Goal: Task Accomplishment & Management: Manage account settings

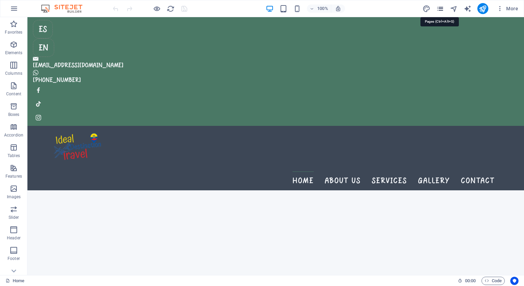
click at [437, 11] on icon "pages" at bounding box center [440, 9] width 8 height 8
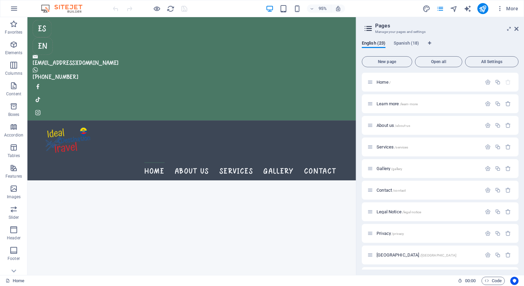
click at [399, 40] on div "English (23) Spanish (18) New page Open all All Settings Home / Learn more /lea…" at bounding box center [440, 155] width 168 height 240
click at [398, 42] on span "Spanish (18)" at bounding box center [406, 44] width 25 height 10
click at [379, 81] on span "Home /" at bounding box center [383, 82] width 14 height 5
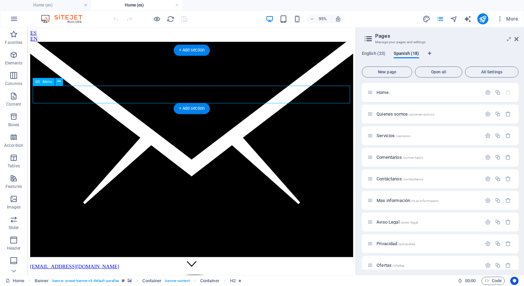
select select
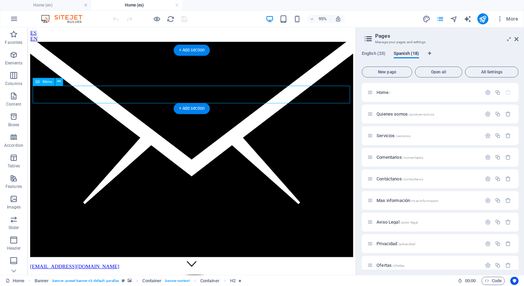
select select
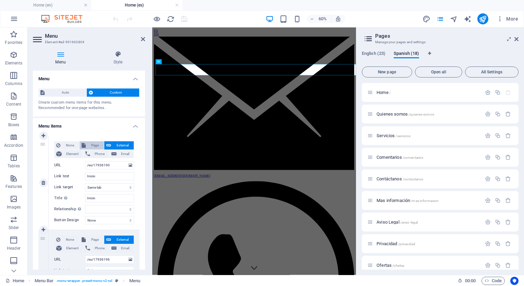
click at [89, 148] on span "Page" at bounding box center [95, 145] width 14 height 8
select select
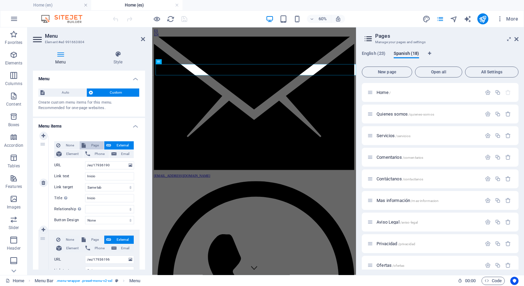
select select
click at [93, 165] on select "Home Learn more About us Services Gallery Contact Legal Notice Privacy [GEOGRAP…" at bounding box center [109, 165] width 49 height 8
select select "23"
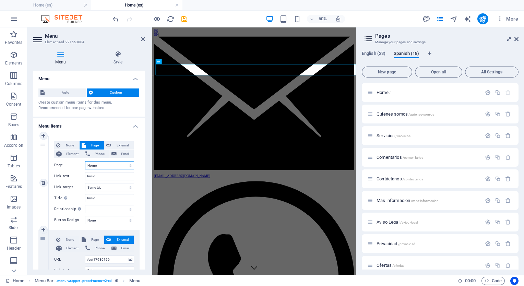
click at [85, 161] on select "Home Learn more About us Services Gallery Contact Legal Notice Privacy [GEOGRAP…" at bounding box center [109, 165] width 49 height 8
select select
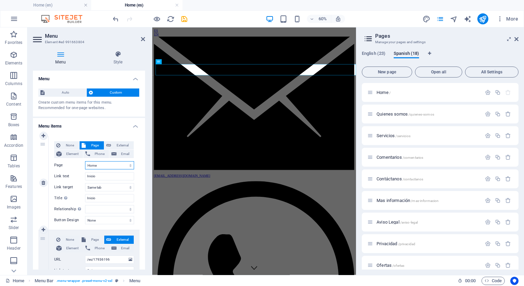
select select
drag, startPoint x: 143, startPoint y: 115, endPoint x: 143, endPoint y: 130, distance: 14.7
drag, startPoint x: 143, startPoint y: 130, endPoint x: 148, endPoint y: 137, distance: 9.1
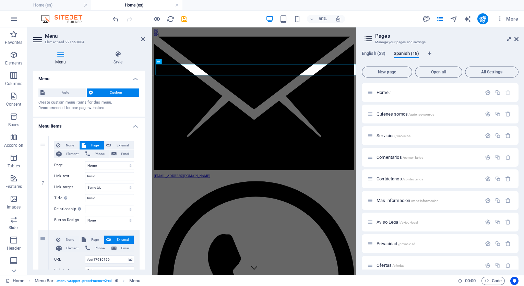
click at [148, 137] on div "Menu Style Menu Auto Custom Create custom menu items for this menu. Recommended…" at bounding box center [88, 160] width 123 height 230
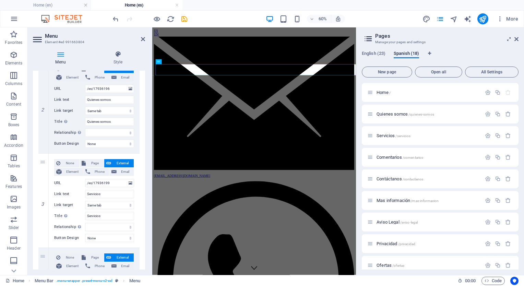
scroll to position [176, 0]
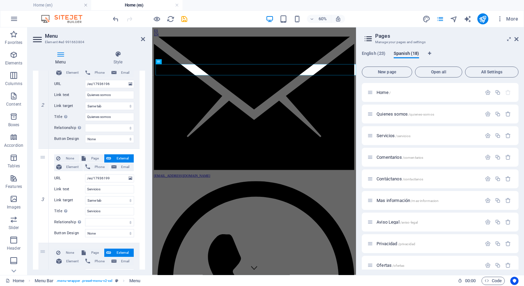
click at [143, 143] on div "1 None Page External Element Phone Email Page Home Learn more About us Services…" at bounding box center [89, 243] width 112 height 576
click at [144, 141] on div "Menu Auto Custom Create custom menu items for this menu. Recommended for one-pa…" at bounding box center [89, 170] width 112 height 199
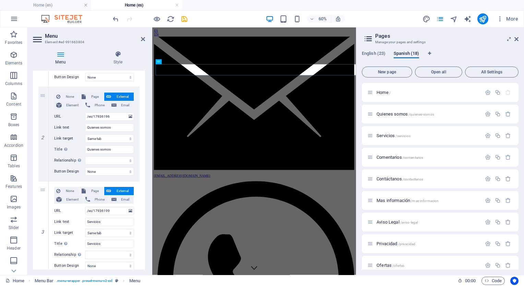
scroll to position [123, 0]
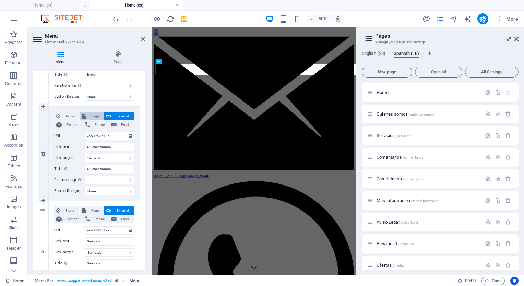
click at [92, 115] on span "Page" at bounding box center [95, 116] width 14 height 8
select select
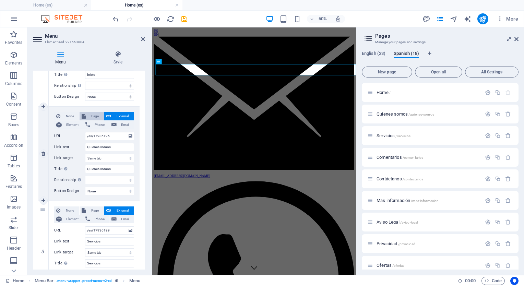
select select
click at [99, 135] on select "Home Learn more About us Services Gallery Contact Legal Notice Privacy [GEOGRAP…" at bounding box center [109, 136] width 49 height 8
select select "24"
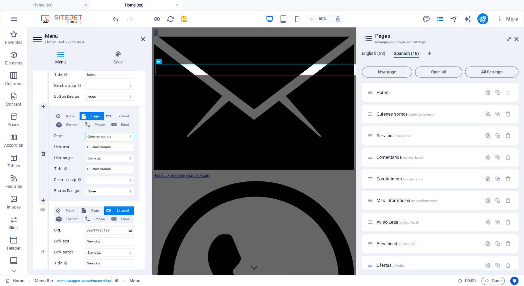
click at [85, 132] on select "Home Learn more About us Services Gallery Contact Legal Notice Privacy [GEOGRAP…" at bounding box center [109, 136] width 49 height 8
select select
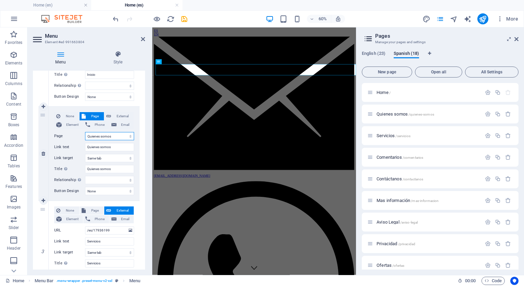
select select
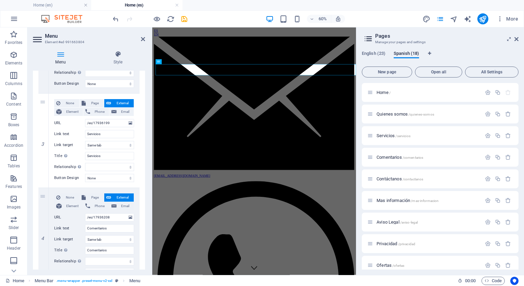
scroll to position [237, 0]
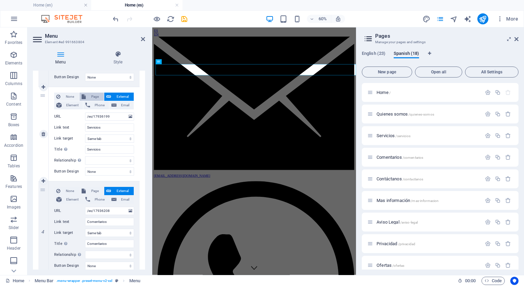
click at [88, 95] on span "Page" at bounding box center [95, 97] width 14 height 8
select select
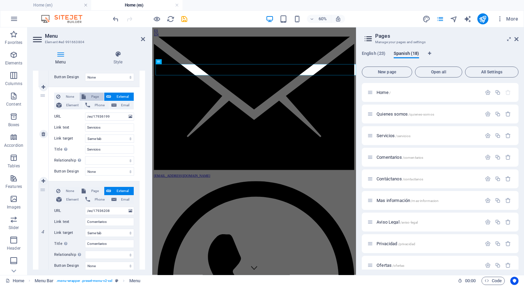
select select
click at [95, 114] on select "Home Learn more About us Services Gallery Contact Legal Notice Privacy [GEOGRAP…" at bounding box center [109, 116] width 49 height 8
select select "25"
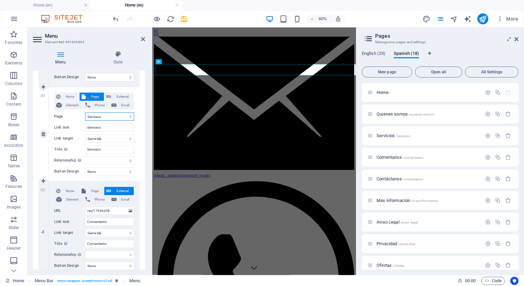
click at [85, 112] on select "Home Learn more About us Services Gallery Contact Legal Notice Privacy [GEOGRAP…" at bounding box center [109, 116] width 49 height 8
select select
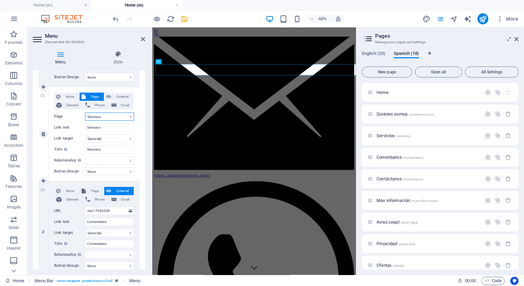
select select
click at [91, 190] on span "Page" at bounding box center [95, 191] width 14 height 8
select select
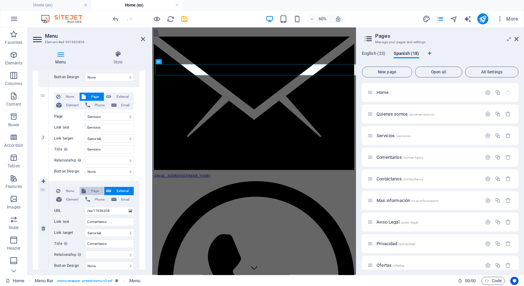
select select
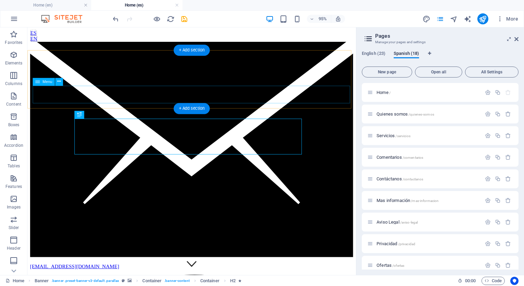
select select "23"
select select
select select "24"
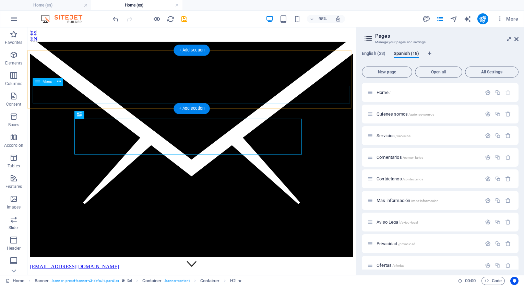
select select
select select "25"
select select
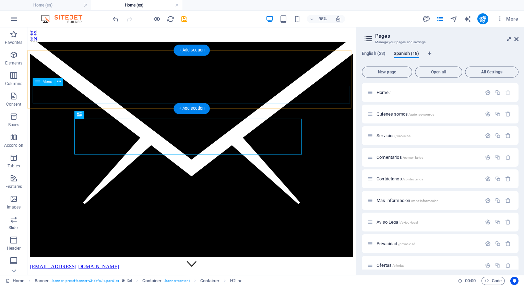
select select
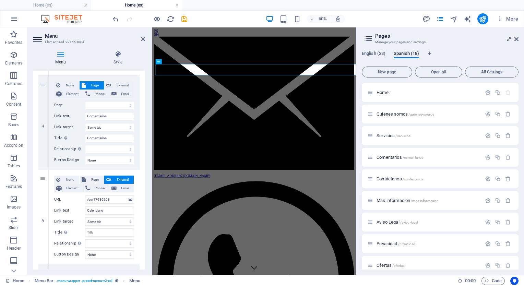
scroll to position [344, 0]
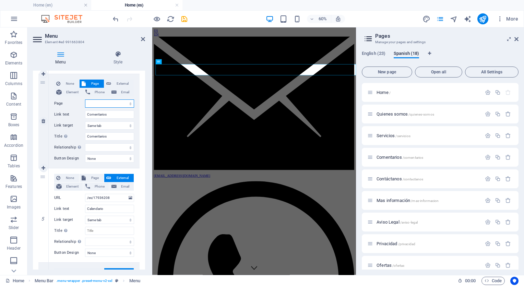
click at [114, 102] on select "Home Learn more About us Services Gallery Contact Legal Notice Privacy [GEOGRAP…" at bounding box center [109, 103] width 49 height 8
select select "26"
click at [85, 99] on select "Home Learn more About us Services Gallery Contact Legal Notice Privacy [GEOGRAP…" at bounding box center [109, 103] width 49 height 8
select select
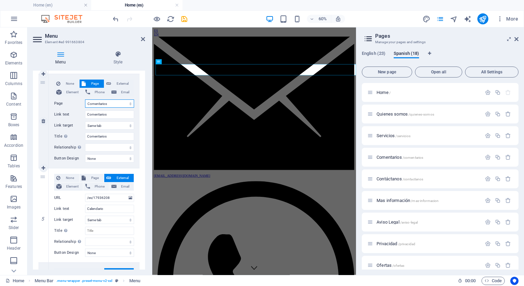
select select
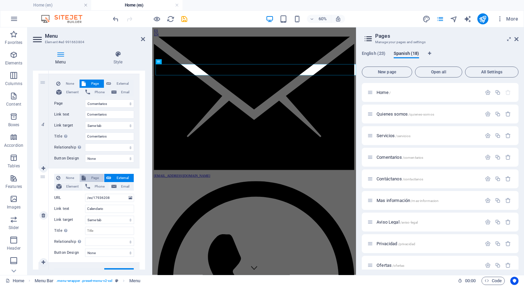
click at [88, 179] on span "Page" at bounding box center [95, 178] width 14 height 8
select select
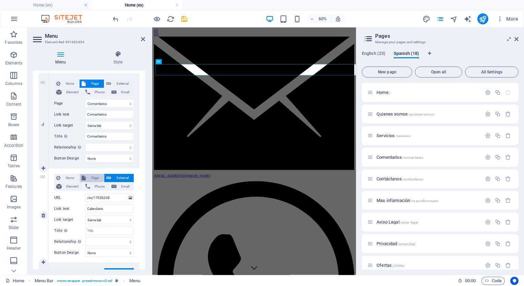
select select
click at [103, 197] on select "Home Learn more About us Services Gallery Contact Legal Notice Privacy [GEOGRAP…" at bounding box center [109, 198] width 49 height 8
select select "40"
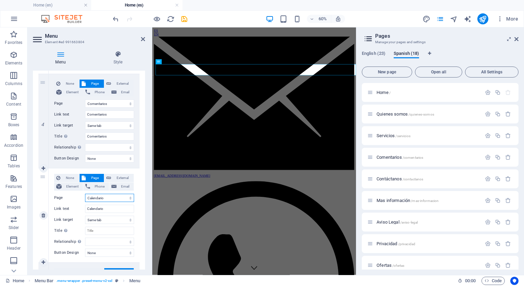
click at [85, 194] on select "Home Learn more About us Services Gallery Contact Legal Notice Privacy [GEOGRAP…" at bounding box center [109, 198] width 49 height 8
select select
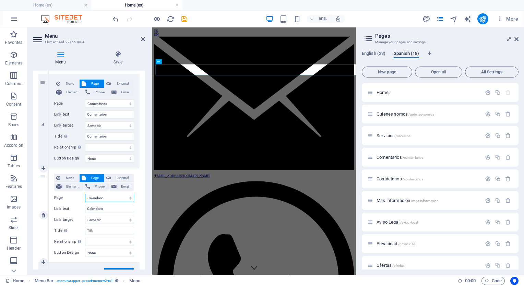
select select
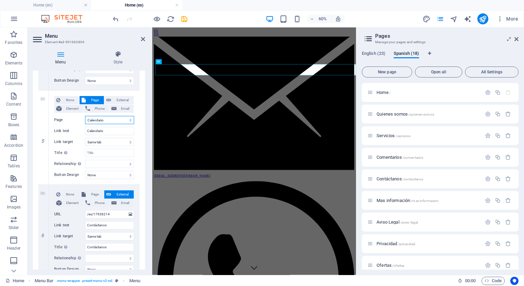
scroll to position [450, 0]
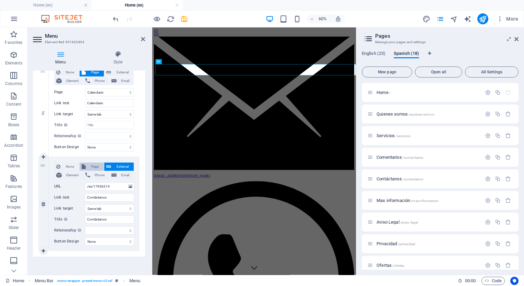
click at [84, 166] on icon at bounding box center [84, 166] width 4 height 8
select select
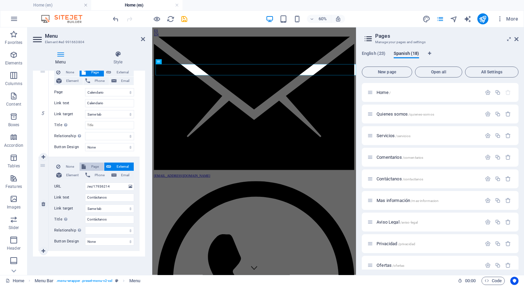
select select
click at [90, 186] on select "Home Learn more About us Services Gallery Contact Legal Notice Privacy [GEOGRAP…" at bounding box center [109, 186] width 49 height 8
select select "27"
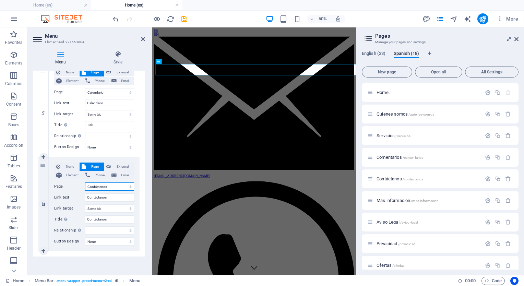
click at [85, 182] on select "Home Learn more About us Services Gallery Contact Legal Notice Privacy [GEOGRAP…" at bounding box center [109, 186] width 49 height 8
select select
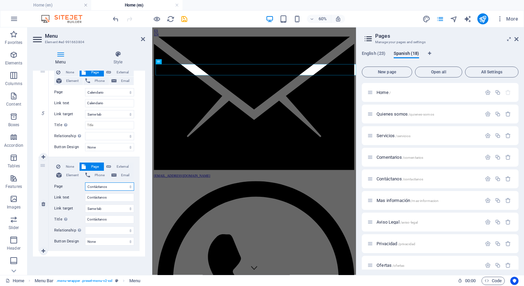
select select
drag, startPoint x: 143, startPoint y: 232, endPoint x: 147, endPoint y: 259, distance: 27.6
click at [147, 259] on div "Menu Style Menu Auto Custom Create custom menu items for this menu. Recommended…" at bounding box center [88, 160] width 123 height 230
click at [144, 39] on icon at bounding box center [143, 38] width 4 height 5
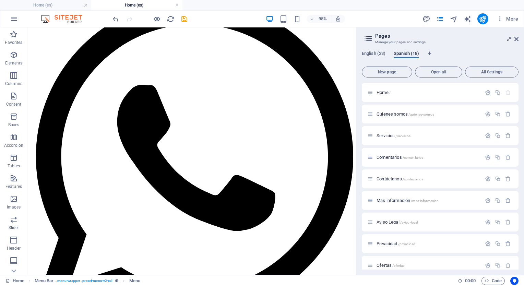
scroll to position [291, 0]
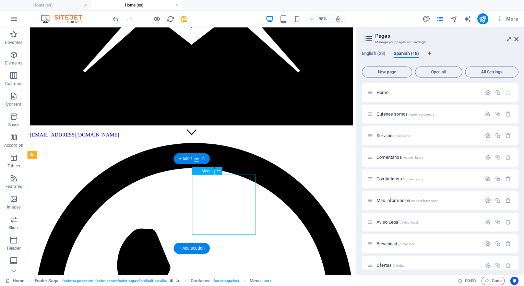
select select
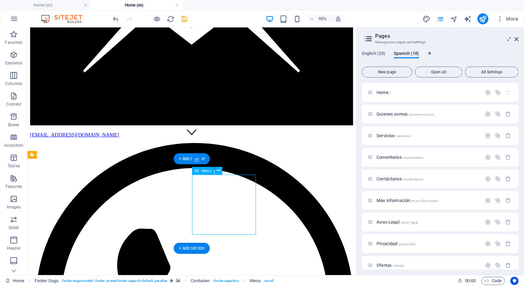
select select
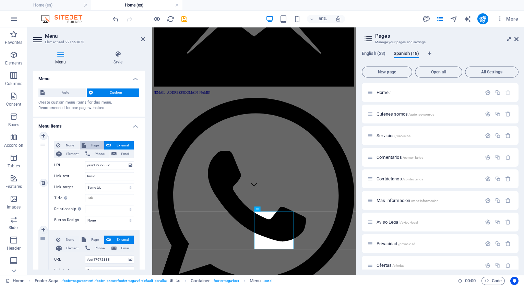
click at [83, 147] on icon at bounding box center [84, 145] width 4 height 8
select select
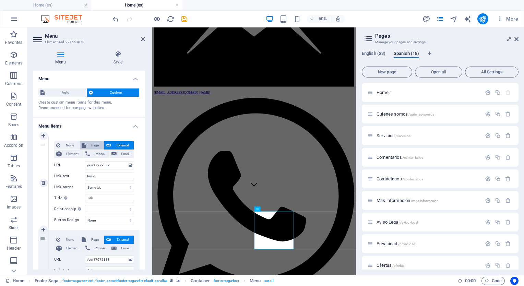
select select
click at [106, 165] on select "Home Learn more About us Services Gallery Contact Legal Notice Privacy [GEOGRAP…" at bounding box center [109, 165] width 49 height 8
select select "13"
click at [85, 161] on select "Home Learn more About us Services Gallery Contact Legal Notice Privacy [GEOGRAP…" at bounding box center [109, 165] width 49 height 8
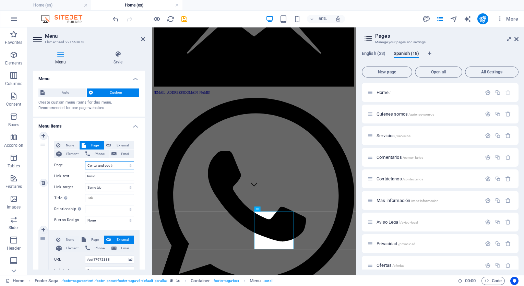
select select
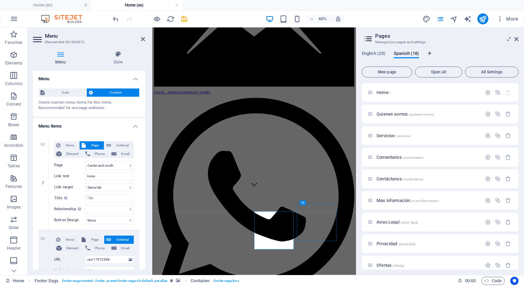
scroll to position [291, 0]
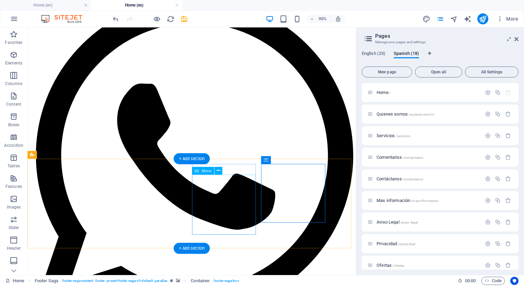
select select "13"
select select
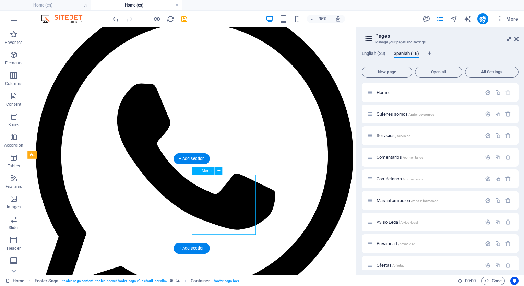
select select
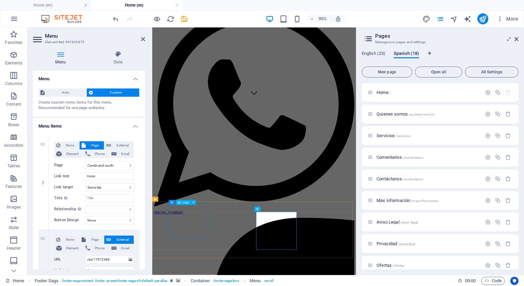
scroll to position [138, 0]
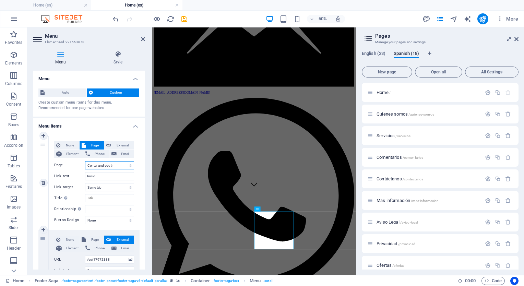
click at [95, 169] on select "Home Learn more About us Services Gallery Contact Legal Notice Privacy [GEOGRAP…" at bounding box center [109, 165] width 49 height 8
select select "23"
click at [85, 161] on select "Home Learn more About us Services Gallery Contact Legal Notice Privacy [GEOGRAP…" at bounding box center [109, 165] width 49 height 8
select select
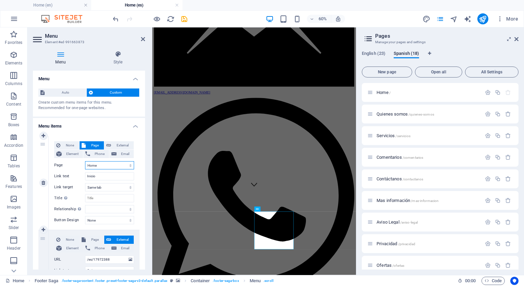
select select
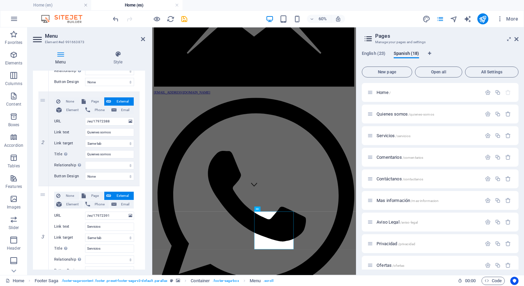
scroll to position [140, 0]
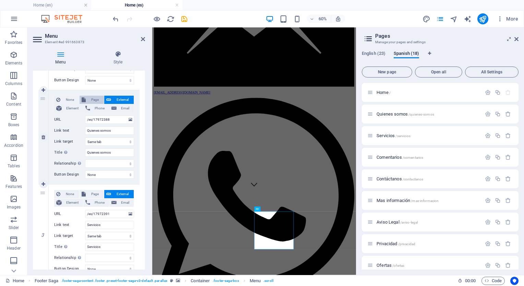
click at [82, 98] on icon at bounding box center [84, 100] width 4 height 8
select select
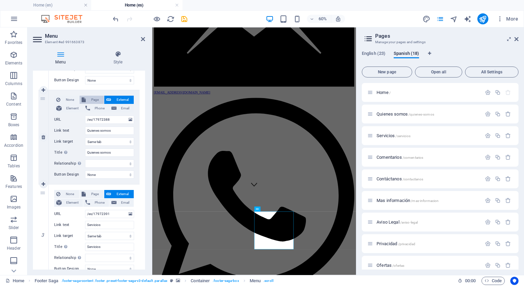
select select
click at [105, 119] on select "Home Learn more About us Services Gallery Contact Legal Notice Privacy [GEOGRAP…" at bounding box center [109, 120] width 49 height 8
select select "24"
click at [85, 116] on select "Home Learn more About us Services Gallery Contact Legal Notice Privacy [GEOGRAP…" at bounding box center [109, 120] width 49 height 8
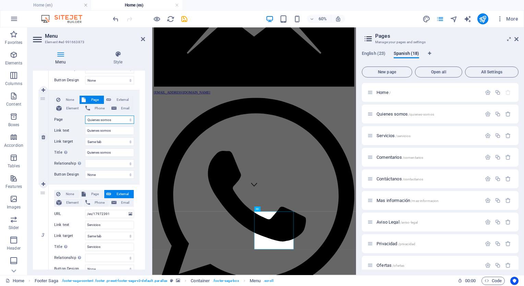
select select
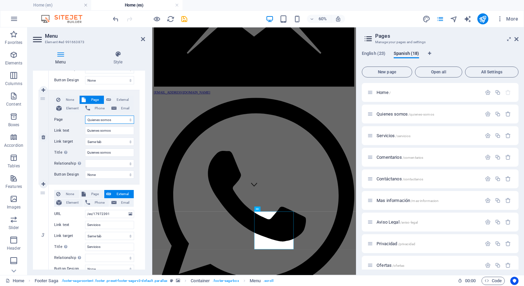
select select
click at [91, 193] on span "Page" at bounding box center [95, 194] width 14 height 8
select select
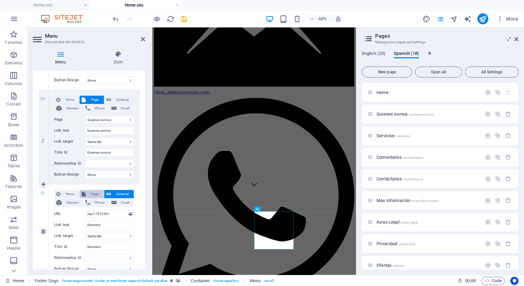
select select
click at [91, 193] on span "Page" at bounding box center [95, 194] width 14 height 8
click at [107, 216] on select "Home Learn more About us Services Gallery Contact Legal Notice Privacy [GEOGRAP…" at bounding box center [109, 214] width 49 height 8
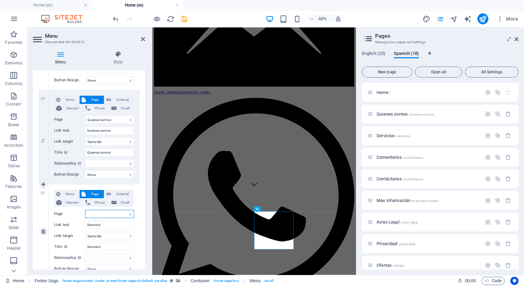
select select "25"
click at [85, 210] on select "Home Learn more About us Services Gallery Contact Legal Notice Privacy [GEOGRAP…" at bounding box center [109, 214] width 49 height 8
select select
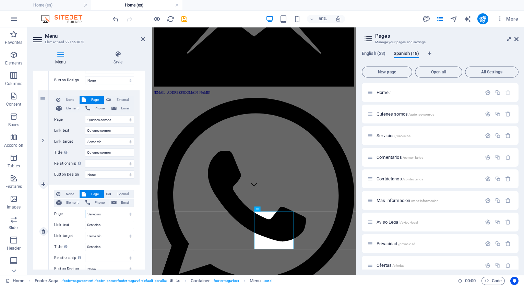
select select
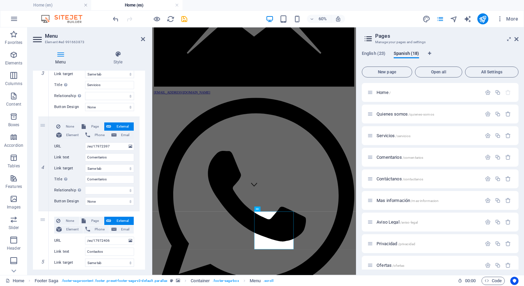
scroll to position [324, 0]
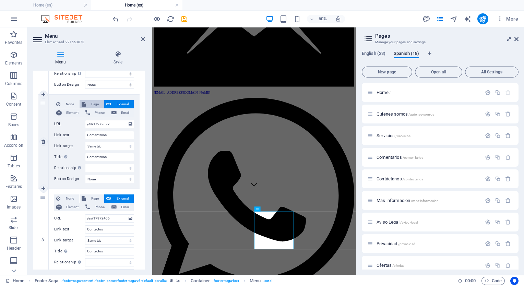
click at [90, 100] on span "Page" at bounding box center [95, 104] width 14 height 8
select select
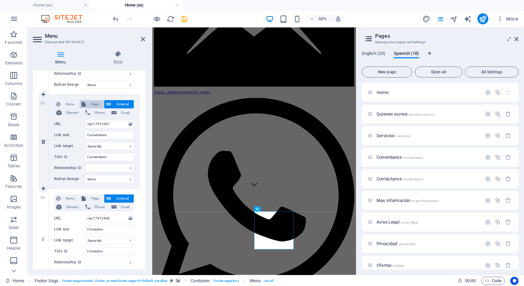
select select
click at [99, 128] on div "None Page External Element Phone Email Page Home Learn more About us Services G…" at bounding box center [94, 136] width 80 height 72
click at [99, 124] on select "Home Learn more About us Services Gallery Contact Legal Notice Privacy [GEOGRAP…" at bounding box center [109, 124] width 49 height 8
select select "26"
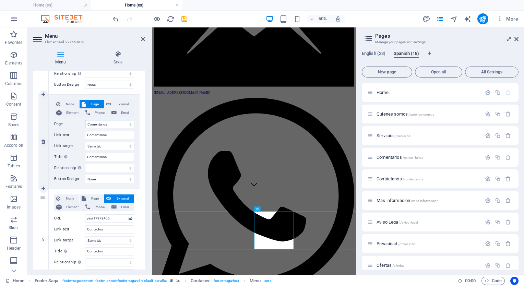
click at [85, 120] on select "Home Learn more About us Services Gallery Contact Legal Notice Privacy [GEOGRAP…" at bounding box center [109, 124] width 49 height 8
select select
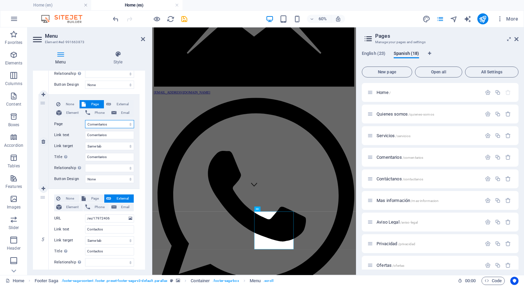
select select
drag, startPoint x: 143, startPoint y: 205, endPoint x: 142, endPoint y: 237, distance: 31.9
click at [142, 237] on div "1 None Page External Element Phone Email Page Home Learn more About us Services…" at bounding box center [89, 47] width 112 height 482
click at [92, 199] on span "Page" at bounding box center [95, 198] width 14 height 8
select select
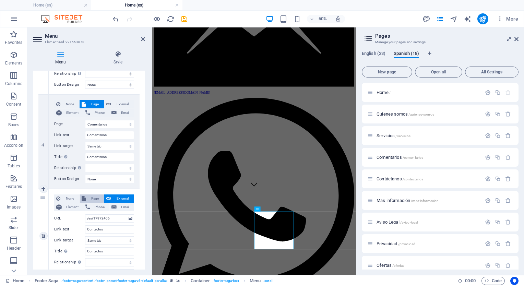
select select
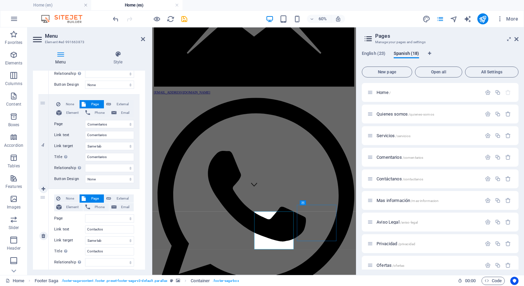
scroll to position [291, 0]
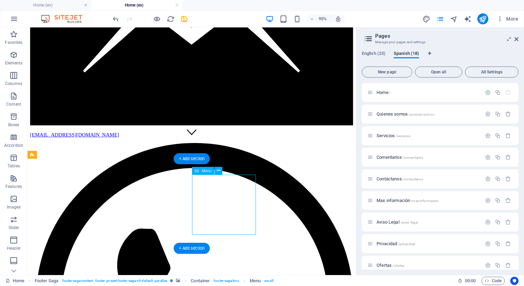
select select "23"
select select
select select "24"
select select
select select "25"
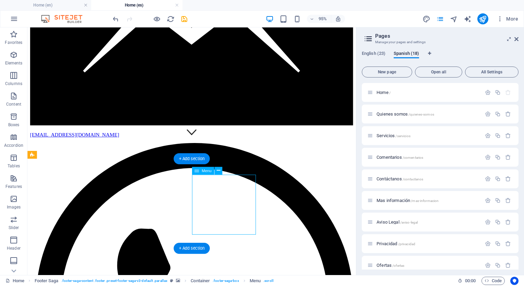
select select
select select "26"
select select
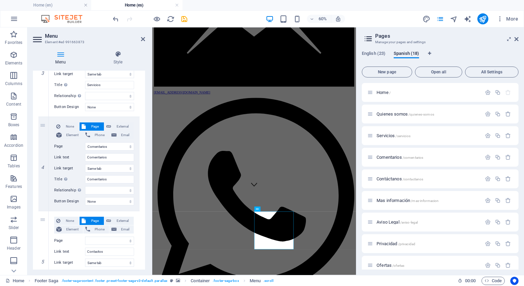
scroll to position [356, 0]
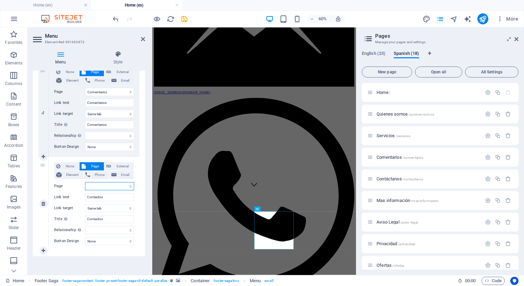
click at [103, 183] on select "Home Learn more About us Services Gallery Contact Legal Notice Privacy [GEOGRAP…" at bounding box center [109, 186] width 49 height 8
select select "27"
click at [85, 182] on select "Home Learn more About us Services Gallery Contact Legal Notice Privacy [GEOGRAP…" at bounding box center [109, 186] width 49 height 8
select select
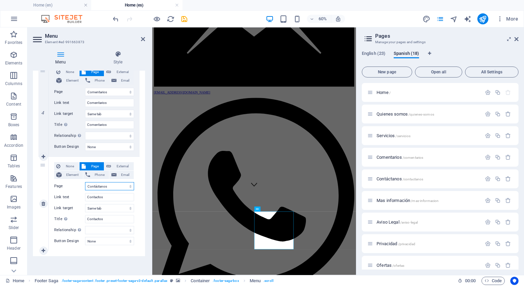
select select
drag, startPoint x: 145, startPoint y: 208, endPoint x: 145, endPoint y: 231, distance: 23.7
click at [145, 231] on div "Menu Style Menu Auto Custom Create custom menu items for this menu. Recommended…" at bounding box center [88, 160] width 123 height 230
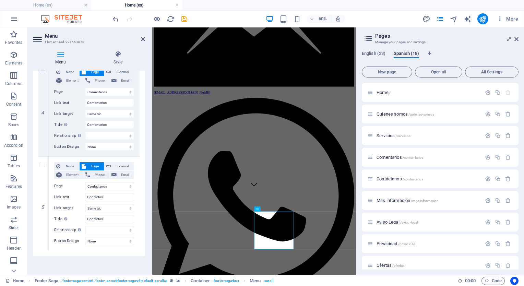
click at [143, 42] on header "Menu Element #ed-991663873" at bounding box center [89, 36] width 112 height 18
click at [143, 40] on icon at bounding box center [143, 38] width 4 height 5
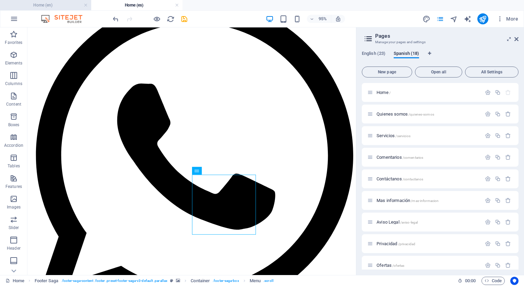
click at [63, 3] on h4 "Home (en)" at bounding box center [45, 5] width 91 height 8
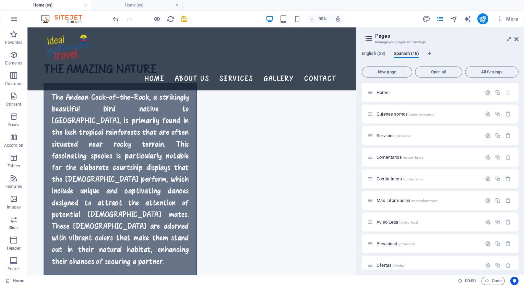
scroll to position [969, 0]
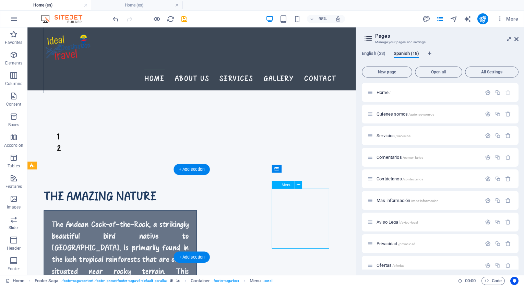
select select
select select "2"
select select
select select "3"
select select
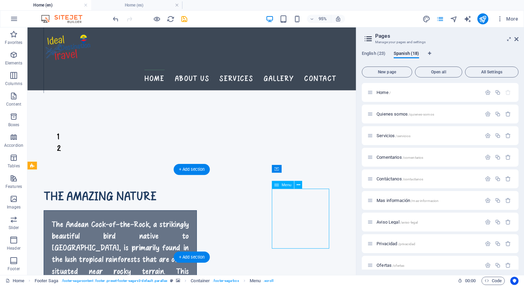
select select "4"
select select
select select "5"
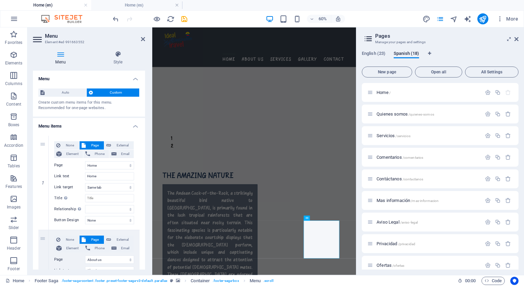
drag, startPoint x: 143, startPoint y: 94, endPoint x: 138, endPoint y: 153, distance: 59.2
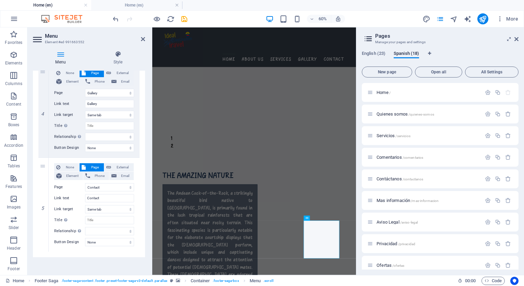
scroll to position [356, 0]
click at [184, 17] on icon "save" at bounding box center [184, 19] width 8 height 8
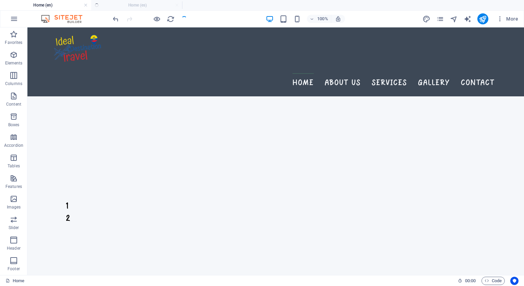
scroll to position [1046, 0]
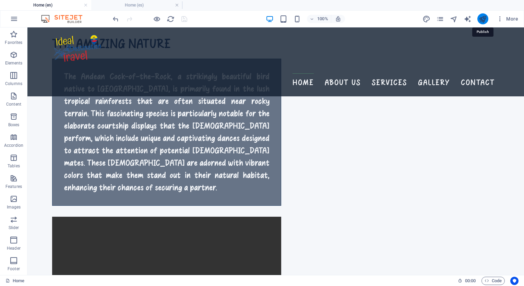
click at [482, 21] on icon "publish" at bounding box center [483, 19] width 8 height 8
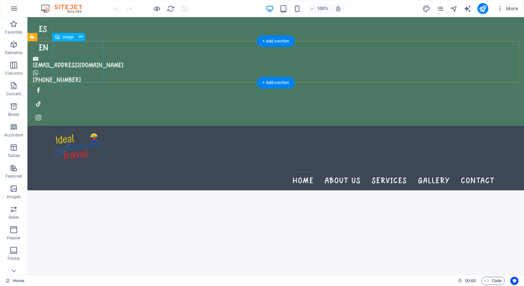
click at [68, 126] on figure at bounding box center [275, 146] width 447 height 41
select select "px"
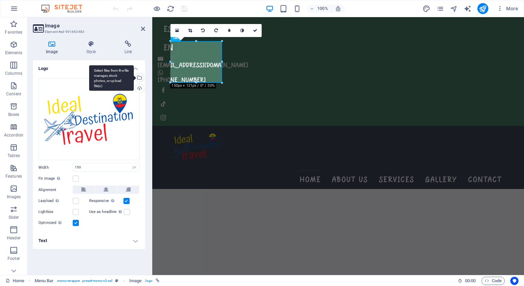
click at [141, 75] on div "Select files from the file manager, stock photos, or upload file(s)" at bounding box center [139, 78] width 10 height 10
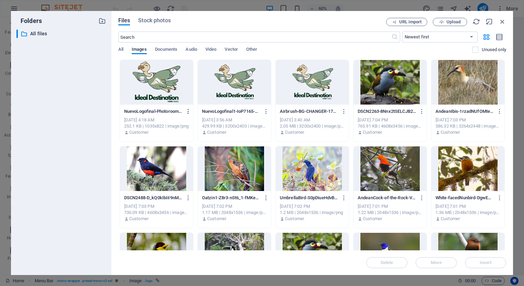
click at [186, 111] on icon "button" at bounding box center [188, 111] width 7 height 6
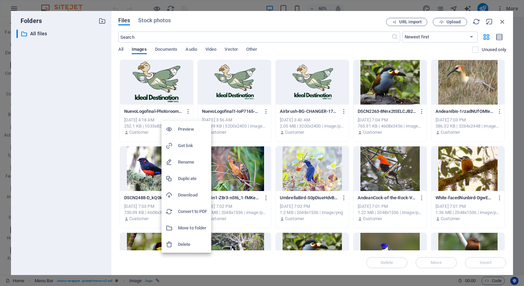
click at [180, 245] on h6 "Delete" at bounding box center [192, 244] width 29 height 8
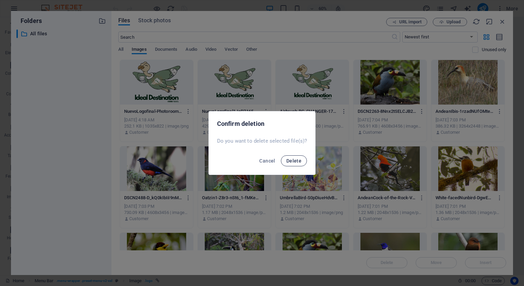
click at [293, 164] on button "Delete" at bounding box center [294, 160] width 26 height 11
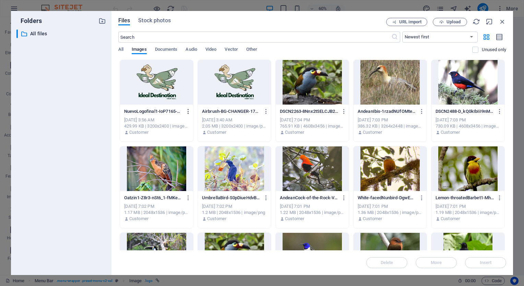
click at [188, 112] on icon "button" at bounding box center [188, 111] width 7 height 6
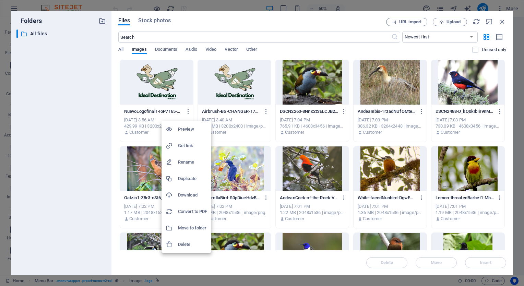
click at [189, 244] on h6 "Delete" at bounding box center [192, 244] width 29 height 8
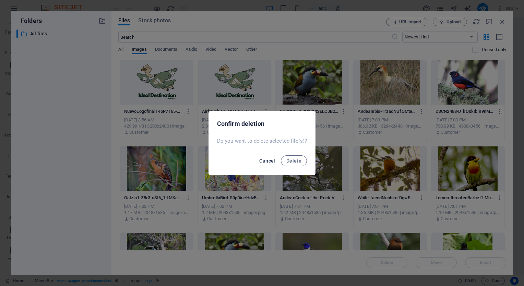
click at [269, 160] on span "Cancel" at bounding box center [267, 160] width 16 height 5
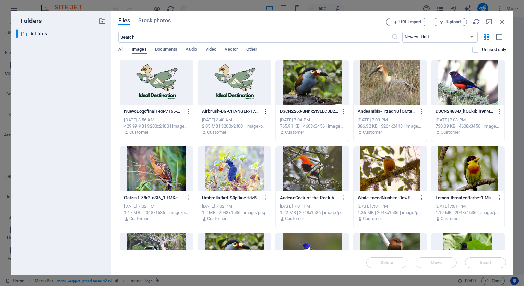
click at [265, 114] on icon "button" at bounding box center [266, 111] width 7 height 6
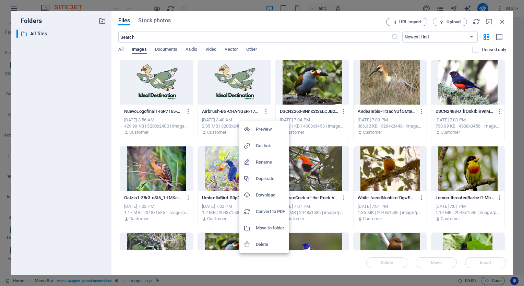
click at [264, 245] on h6 "Delete" at bounding box center [270, 244] width 29 height 8
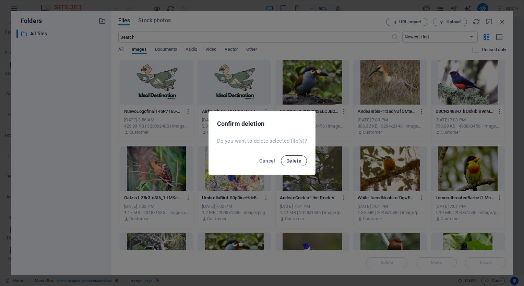
click at [296, 161] on span "Delete" at bounding box center [293, 160] width 15 height 5
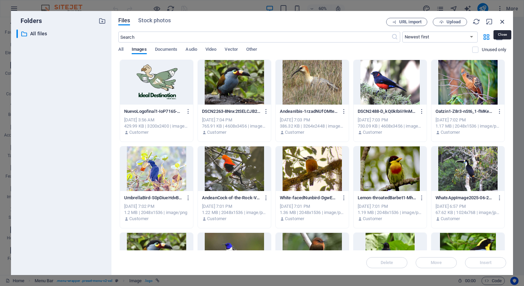
click at [503, 22] on icon "button" at bounding box center [502, 22] width 8 height 8
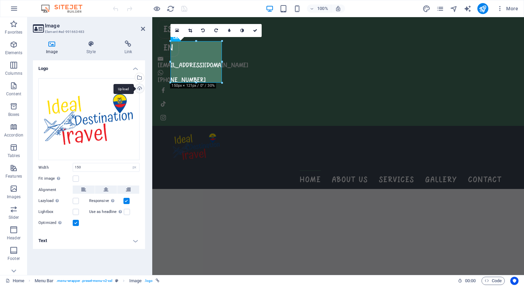
click at [141, 89] on div "Upload" at bounding box center [139, 89] width 10 height 10
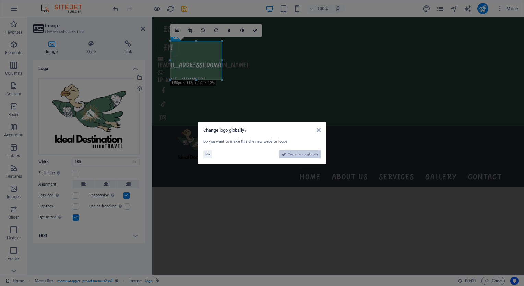
click at [296, 154] on span "Yes, change globally" at bounding box center [303, 154] width 31 height 8
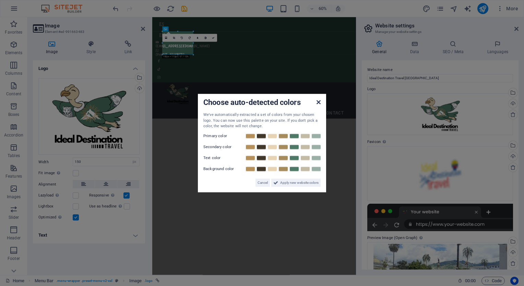
click at [318, 104] on icon at bounding box center [318, 101] width 4 height 5
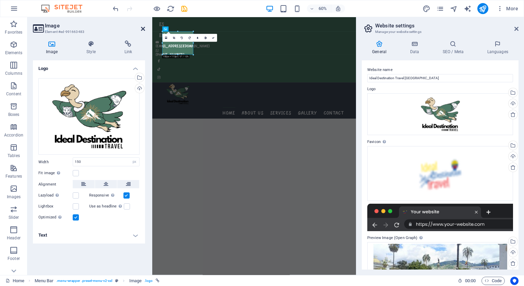
click at [144, 27] on icon at bounding box center [143, 28] width 4 height 5
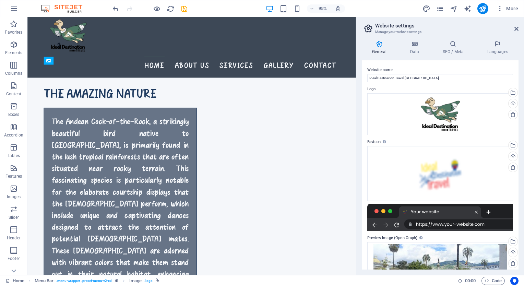
scroll to position [899, 0]
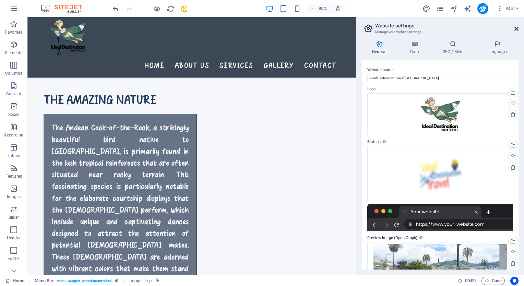
click at [517, 31] on icon at bounding box center [516, 28] width 4 height 5
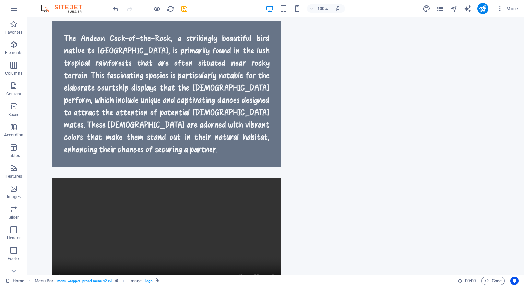
scroll to position [0, 0]
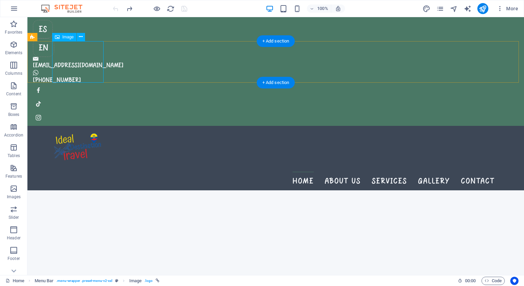
click at [81, 126] on figure at bounding box center [275, 146] width 447 height 41
select select "px"
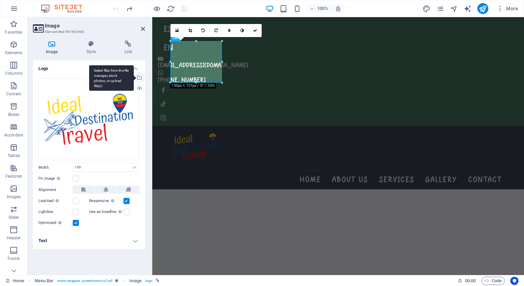
click at [140, 74] on div "Select files from the file manager, stock photos, or upload file(s)" at bounding box center [139, 78] width 10 height 10
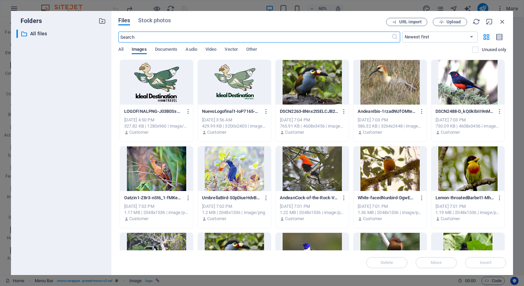
click at [166, 94] on div at bounding box center [156, 82] width 73 height 45
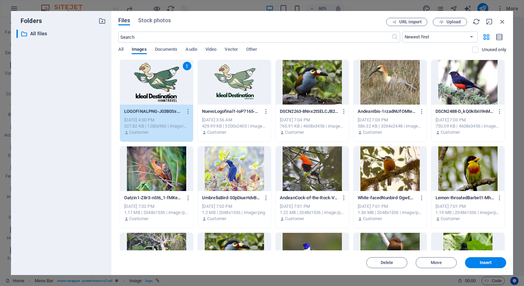
click at [166, 94] on div "1" at bounding box center [156, 82] width 73 height 45
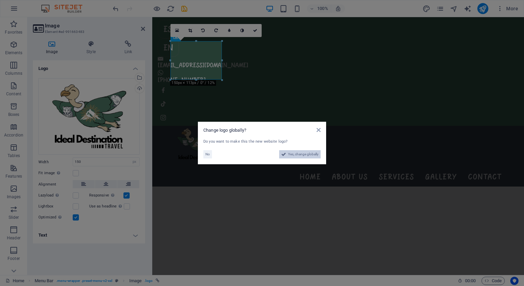
click at [303, 152] on span "Yes, change globally" at bounding box center [303, 154] width 31 height 8
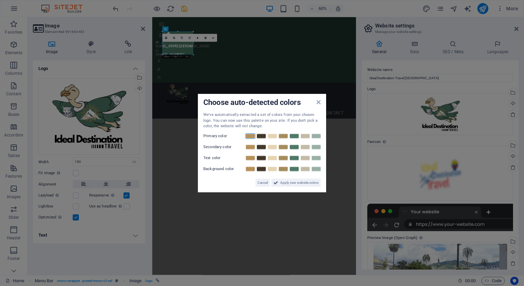
click at [249, 136] on link at bounding box center [250, 135] width 10 height 5
click at [259, 146] on link at bounding box center [261, 146] width 10 height 5
click at [260, 159] on link at bounding box center [261, 157] width 10 height 5
click at [293, 147] on link at bounding box center [294, 146] width 10 height 5
click at [318, 170] on link at bounding box center [316, 168] width 10 height 5
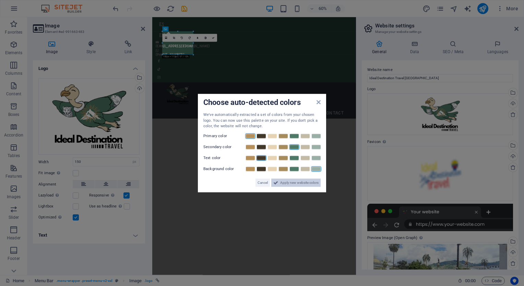
click at [304, 181] on span "Apply new website colors" at bounding box center [299, 182] width 38 height 8
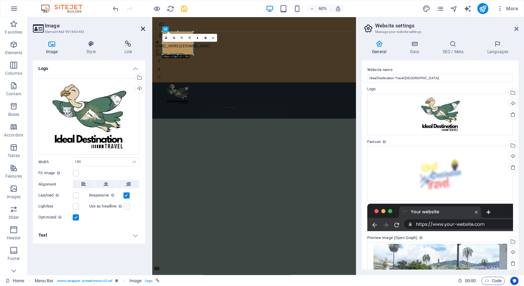
click at [145, 28] on icon at bounding box center [143, 28] width 4 height 5
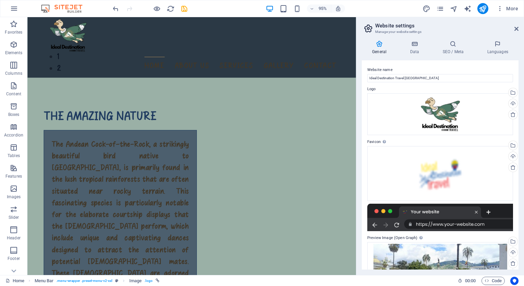
scroll to position [954, 0]
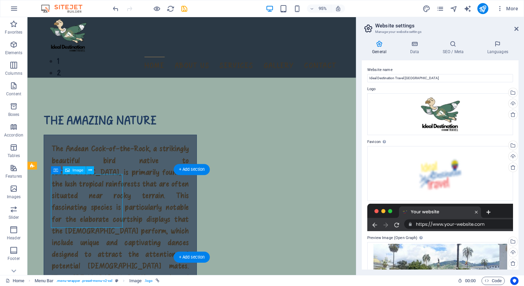
select select "%"
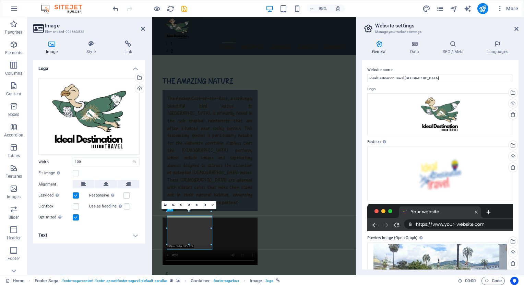
scroll to position [797, 0]
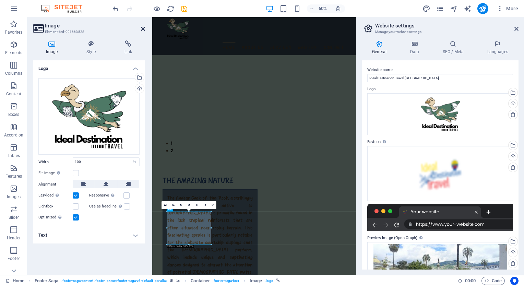
click at [141, 27] on icon at bounding box center [143, 28] width 4 height 5
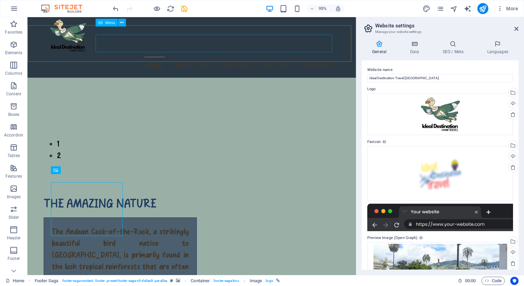
scroll to position [954, 0]
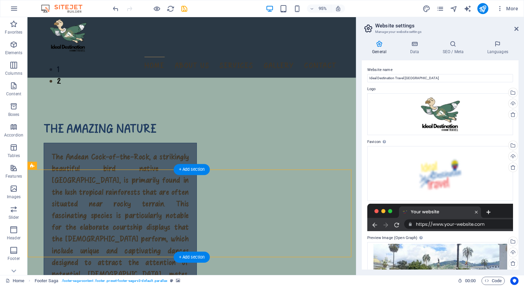
select select "%"
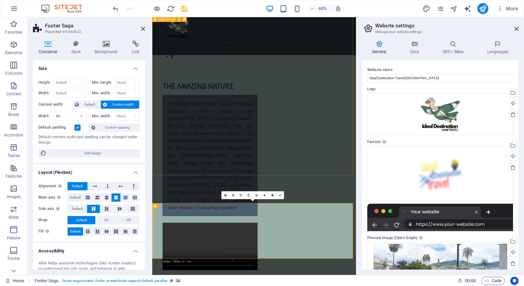
scroll to position [797, 0]
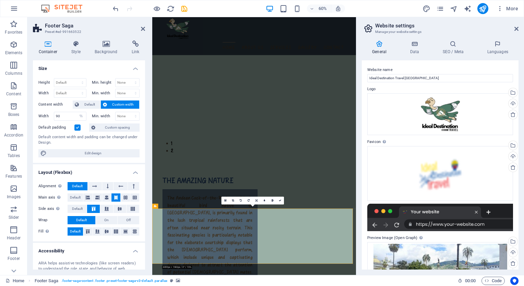
click at [140, 29] on header "Footer Saga Preset #ed-991663522" at bounding box center [89, 26] width 112 height 18
click at [515, 29] on icon at bounding box center [516, 28] width 4 height 5
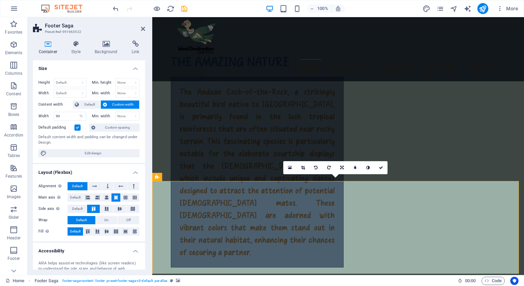
click at [138, 29] on header "Footer Saga Preset #ed-991663522" at bounding box center [89, 26] width 112 height 18
click at [144, 30] on icon at bounding box center [143, 28] width 4 height 5
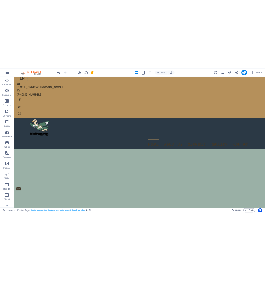
scroll to position [0, 0]
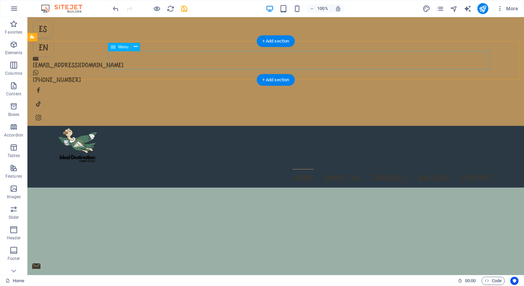
click at [289, 169] on nav "Home About us Services Gallery Contact" at bounding box center [276, 178] width 438 height 19
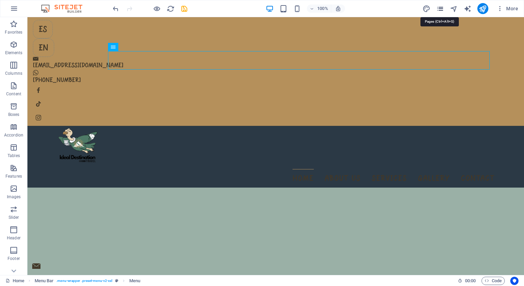
click at [440, 11] on icon "pages" at bounding box center [440, 9] width 8 height 8
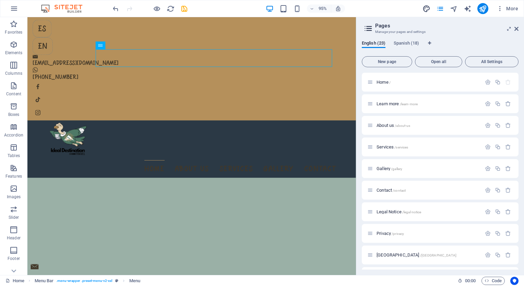
drag, startPoint x: 432, startPoint y: 7, endPoint x: 427, endPoint y: 8, distance: 5.0
click at [427, 8] on div "More" at bounding box center [471, 8] width 98 height 11
click at [427, 8] on icon "design" at bounding box center [426, 9] width 8 height 8
select select "px"
select select "200"
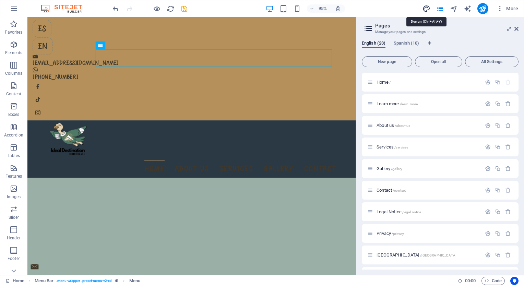
select select "px"
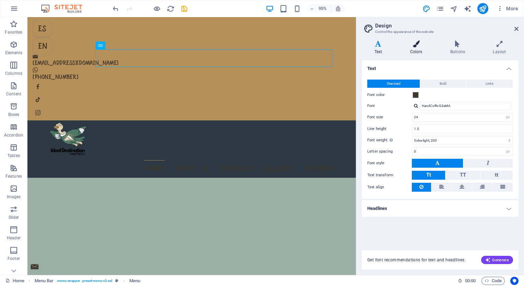
click at [417, 51] on h4 "Colors" at bounding box center [417, 47] width 40 height 14
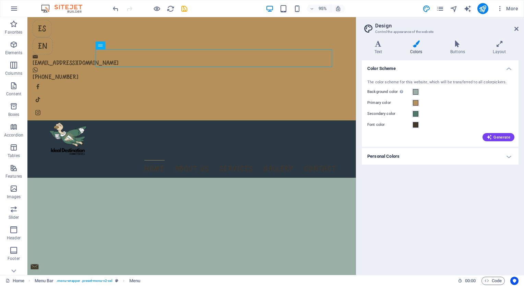
click at [397, 219] on div "Color Scheme The color scheme for this website, which will be transferred to al…" at bounding box center [440, 164] width 157 height 209
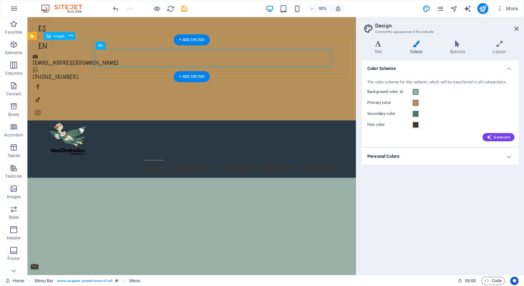
click at [85, 126] on figure at bounding box center [200, 145] width 311 height 39
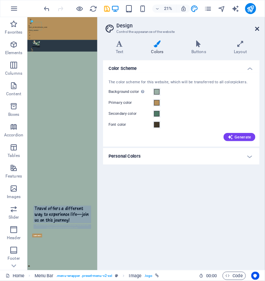
click at [258, 28] on icon at bounding box center [258, 28] width 4 height 5
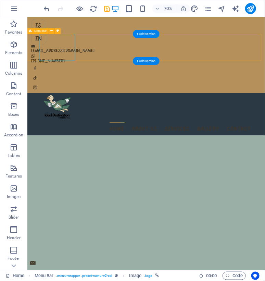
click at [119, 125] on div "Home About us Services Gallery Contact" at bounding box center [197, 155] width 340 height 60
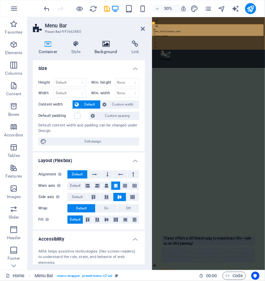
click at [110, 52] on h4 "Background" at bounding box center [107, 47] width 37 height 14
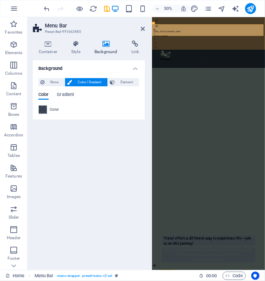
click at [47, 107] on div at bounding box center [43, 110] width 8 height 8
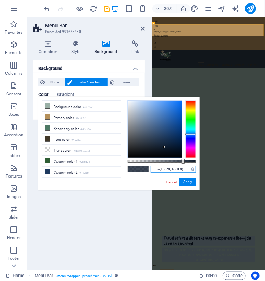
drag, startPoint x: 186, startPoint y: 171, endPoint x: 137, endPoint y: 170, distance: 49.4
click at [137, 170] on div "rgba(15, 28, 45, 0.8) Supported formats #0852ed rgb(8, 82, 237) rgba(8, 82, 237…" at bounding box center [162, 193] width 76 height 192
paste input "#F2F2F2"
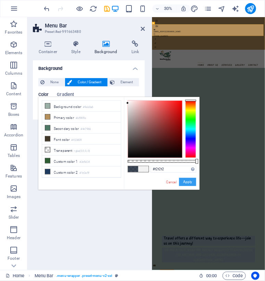
click at [187, 183] on button "Apply" at bounding box center [187, 182] width 17 height 8
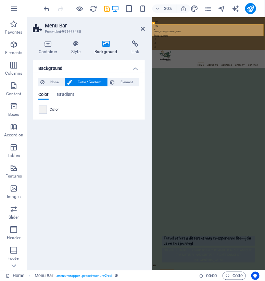
click at [101, 46] on icon at bounding box center [106, 43] width 34 height 7
click at [41, 111] on span at bounding box center [43, 110] width 8 height 8
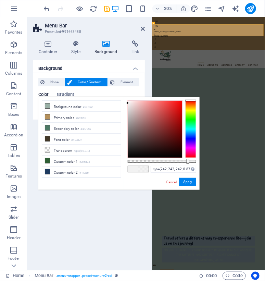
drag, startPoint x: 196, startPoint y: 161, endPoint x: 187, endPoint y: 163, distance: 8.7
click at [187, 163] on div at bounding box center [188, 161] width 3 height 5
type input "rgba(242, 242, 242, 0.801)"
drag, startPoint x: 187, startPoint y: 163, endPoint x: 183, endPoint y: 165, distance: 5.0
click at [183, 165] on div "rgba(242, 242, 242, 0.801) Supported formats #0852ed rgb(8, 82, 237) rgba(8, 82…" at bounding box center [162, 193] width 76 height 192
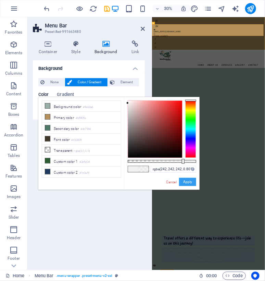
click at [185, 180] on button "Apply" at bounding box center [187, 182] width 17 height 8
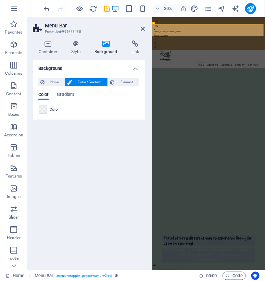
click at [142, 24] on h2 "Menu Bar" at bounding box center [95, 26] width 100 height 6
click at [143, 26] on icon at bounding box center [143, 28] width 4 height 5
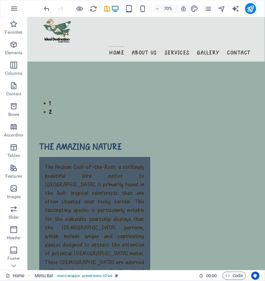
scroll to position [854, 0]
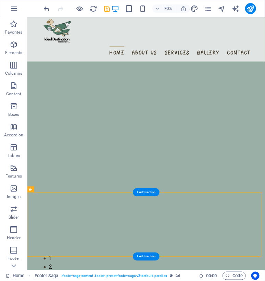
scroll to position [395, 0]
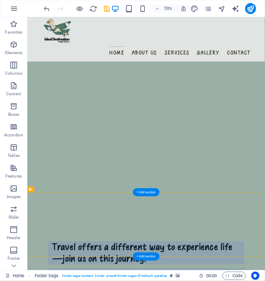
select select "%"
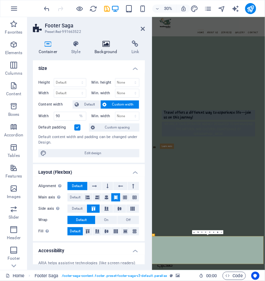
click at [102, 45] on icon at bounding box center [106, 43] width 34 height 7
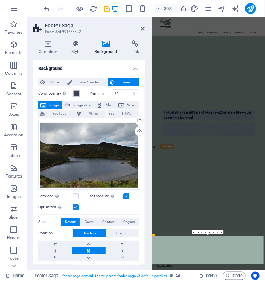
click at [76, 92] on span at bounding box center [76, 93] width 5 height 5
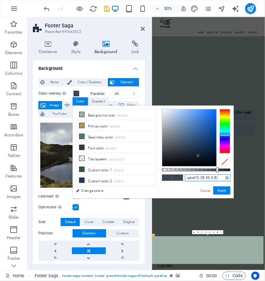
drag, startPoint x: 218, startPoint y: 177, endPoint x: 175, endPoint y: 174, distance: 43.7
click at [175, 174] on div "rgba(15, 28, 45, 0.8) Supported formats #0852ed rgb(8, 82, 237) rgba(8, 82, 237…" at bounding box center [196, 202] width 76 height 192
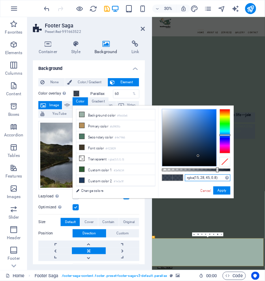
paste input "#F2F2F2"
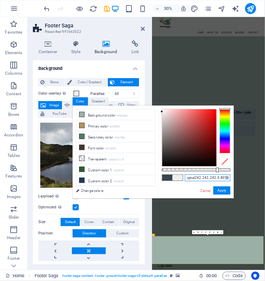
drag, startPoint x: 232, startPoint y: 171, endPoint x: 217, endPoint y: 171, distance: 14.7
click at [217, 171] on div at bounding box center [217, 170] width 3 height 5
type input "rgba(242, 242, 242, 0.801)"
click at [223, 190] on button "Apply" at bounding box center [222, 190] width 17 height 8
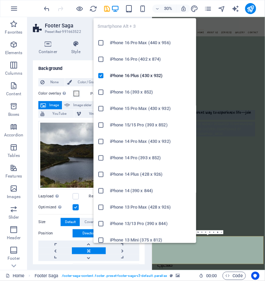
click at [110, 17] on div "Smartphone Alt + 3 iPhone 16 Pro Max (440 x 956) iPhone 16 Pro (402 x 874) iPho…" at bounding box center [145, 128] width 103 height 230
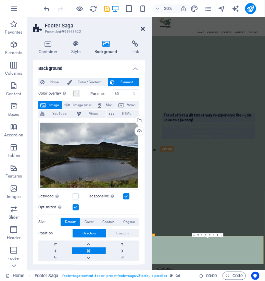
click at [142, 28] on icon at bounding box center [143, 28] width 4 height 5
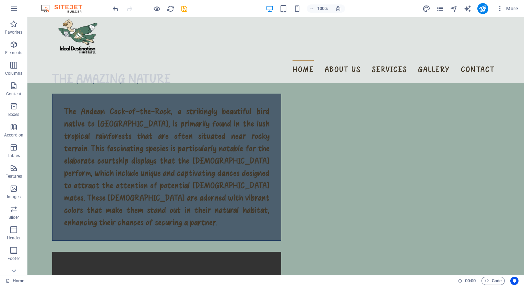
scroll to position [1104, 0]
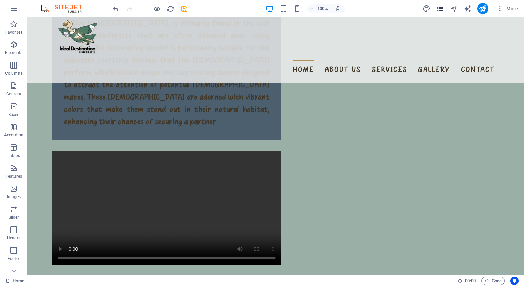
click at [438, 8] on icon "pages" at bounding box center [440, 9] width 8 height 8
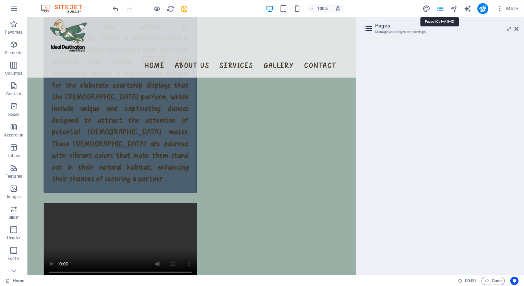
scroll to position [956, 0]
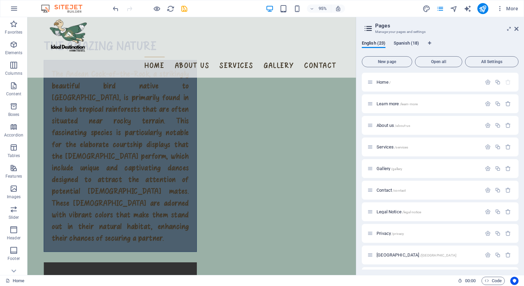
click at [404, 42] on span "Spanish (18)" at bounding box center [406, 44] width 25 height 10
click at [383, 42] on span "English (23)" at bounding box center [374, 44] width 24 height 10
click at [380, 107] on div "Learn more /learn-more" at bounding box center [424, 104] width 114 height 8
click at [382, 104] on span "Learn more /learn-more" at bounding box center [396, 103] width 41 height 5
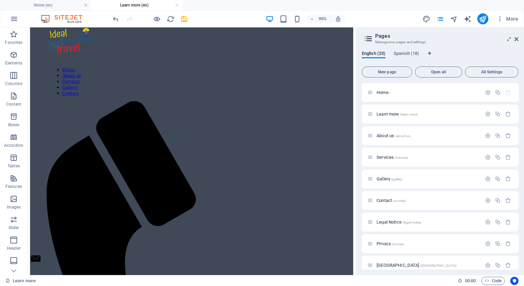
scroll to position [0, 0]
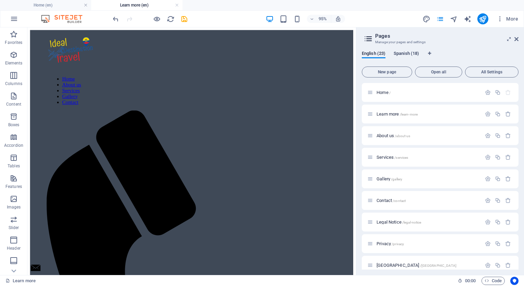
click at [409, 51] on span "Spanish (18)" at bounding box center [406, 54] width 25 height 10
click at [372, 51] on span "English (23)" at bounding box center [374, 54] width 24 height 10
click at [389, 160] on div "Services /services" at bounding box center [424, 157] width 114 height 8
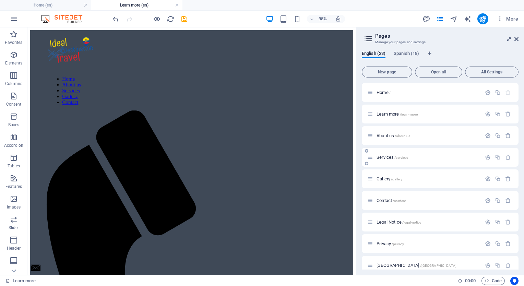
click at [384, 156] on span "Services /services" at bounding box center [392, 157] width 32 height 5
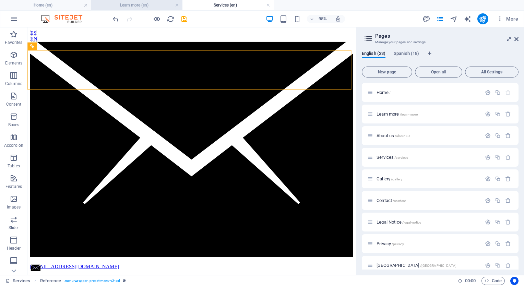
click at [138, 5] on h4 "Learn more (en)" at bounding box center [136, 5] width 91 height 8
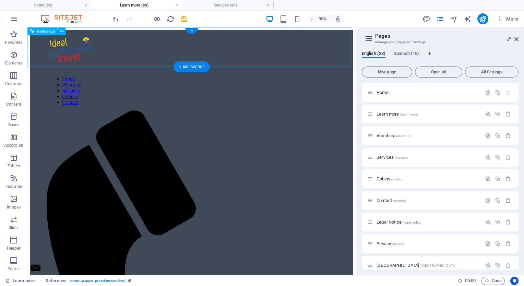
click at [117, 34] on div "Home About us Services Gallery Contact" at bounding box center [200, 272] width 340 height 485
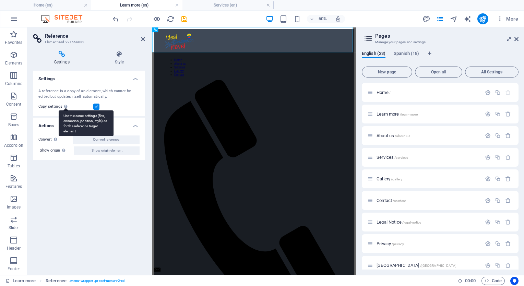
click at [66, 110] on div "Use the same settings (flex, animation, position, style) as for the reference t…" at bounding box center [86, 123] width 55 height 26
click at [0, 0] on input "Copy settings Use the same settings (flex, animation, position, style) as for t…" at bounding box center [0, 0] width 0 height 0
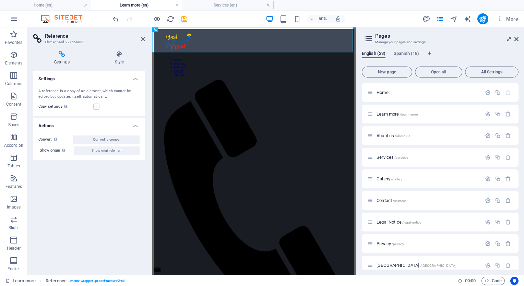
click at [96, 106] on label at bounding box center [96, 107] width 6 height 6
click at [0, 0] on input "Copy settings Use the same settings (flex, animation, position, style) as for t…" at bounding box center [0, 0] width 0 height 0
click at [97, 141] on span "Convert reference" at bounding box center [106, 139] width 26 height 8
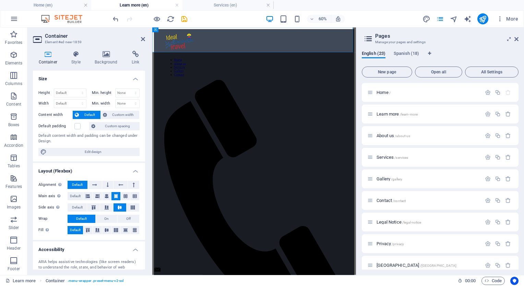
click at [138, 42] on header "Container Element #ed-new-1859" at bounding box center [89, 36] width 112 height 18
click at [143, 38] on icon at bounding box center [143, 38] width 4 height 5
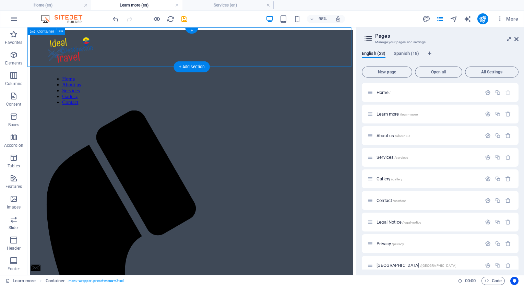
click at [130, 36] on div "Home About us Services Gallery Contact" at bounding box center [200, 272] width 340 height 485
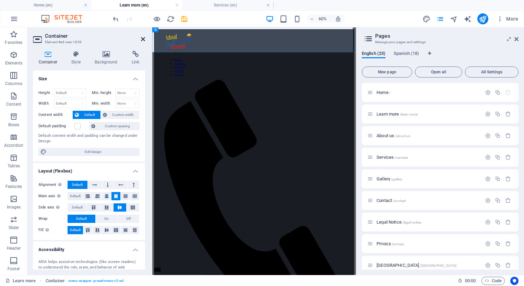
click at [142, 39] on icon at bounding box center [143, 38] width 4 height 5
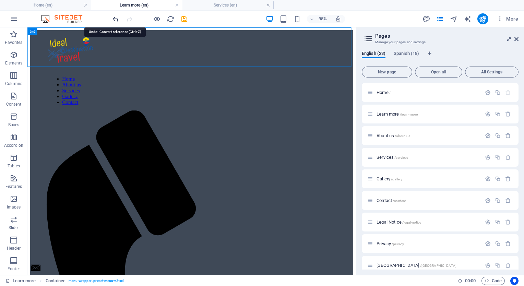
click at [113, 20] on icon "undo" at bounding box center [116, 19] width 8 height 8
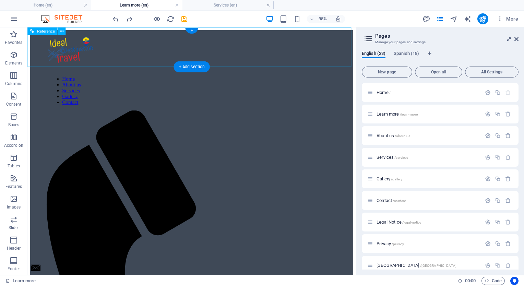
click at [128, 78] on nav "Home About us Services Gallery Contact" at bounding box center [200, 93] width 300 height 31
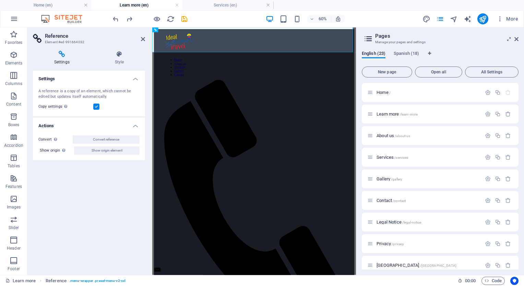
click at [98, 106] on label at bounding box center [96, 107] width 6 height 6
click at [0, 0] on input "Copy settings Use the same settings (flex, animation, position, style) as for t…" at bounding box center [0, 0] width 0 height 0
click at [118, 191] on div "Settings A reference is a copy of an element, which cannot be edited but update…" at bounding box center [89, 170] width 112 height 199
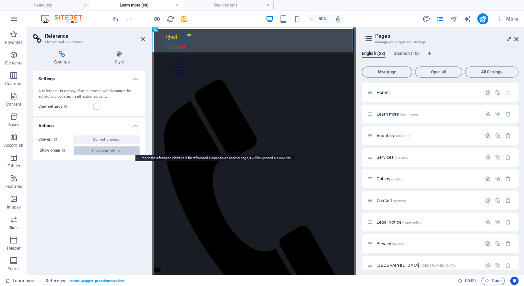
click at [92, 148] on span "Show origin element" at bounding box center [107, 150] width 31 height 8
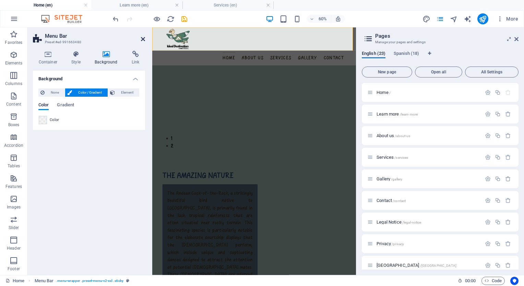
click at [143, 40] on icon at bounding box center [143, 38] width 4 height 5
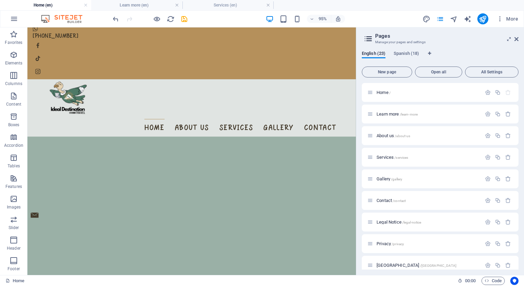
scroll to position [0, 0]
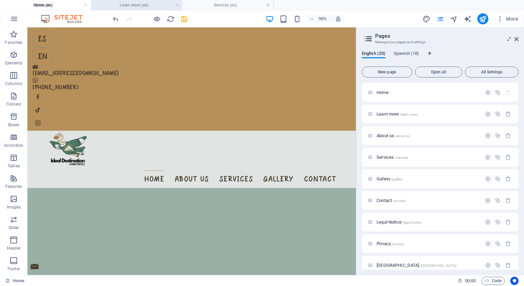
click at [117, 6] on h4 "Learn more (en)" at bounding box center [136, 5] width 91 height 8
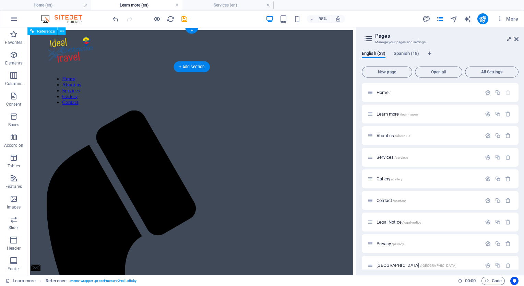
click at [97, 53] on div "Home About us Services Gallery Contact" at bounding box center [200, 272] width 340 height 485
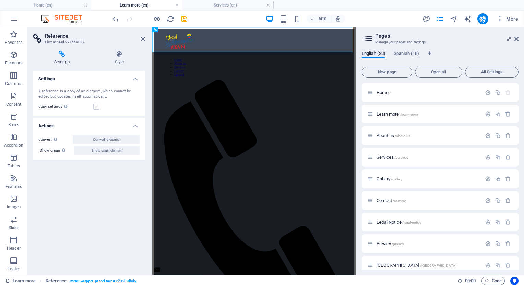
click at [97, 106] on label at bounding box center [96, 107] width 6 height 6
click at [0, 0] on input "Copy settings Use the same settings (flex, animation, position, style) as for t…" at bounding box center [0, 0] width 0 height 0
click at [86, 175] on div "Settings A reference is a copy of an element, which cannot be edited but update…" at bounding box center [89, 170] width 112 height 199
click at [143, 38] on icon at bounding box center [143, 38] width 4 height 5
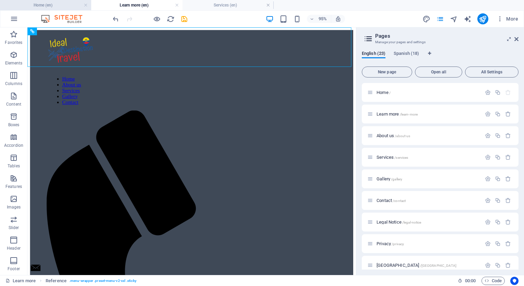
click at [62, 7] on h4 "Home (en)" at bounding box center [45, 5] width 91 height 8
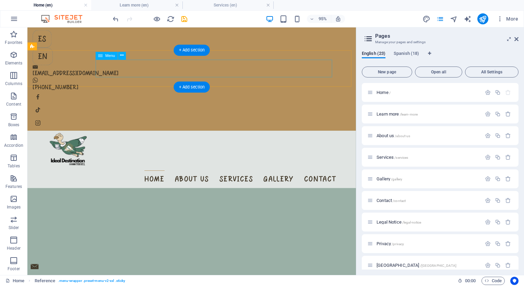
click at [99, 178] on nav "Home About us Services Gallery Contact" at bounding box center [200, 187] width 305 height 19
click at [40, 136] on div "Home About us Services Gallery Contact" at bounding box center [200, 166] width 346 height 60
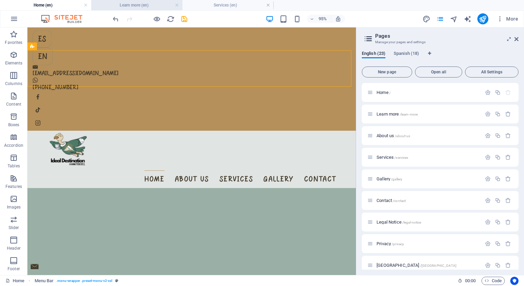
click at [136, 5] on h4 "Learn more (en)" at bounding box center [136, 5] width 91 height 8
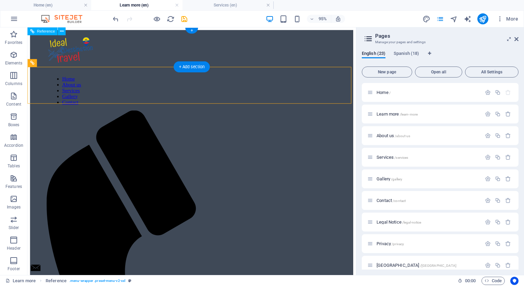
click at [103, 78] on nav "Home About us Services Gallery Contact" at bounding box center [200, 93] width 300 height 31
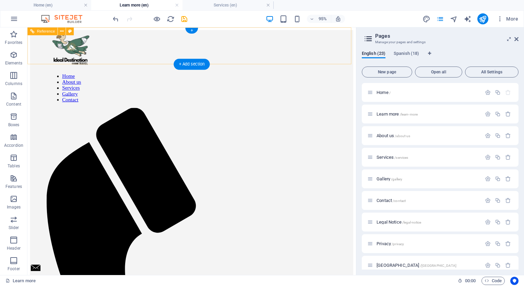
click at [294, 76] on nav "Home About us Services Gallery Contact" at bounding box center [200, 91] width 300 height 31
click at [283, 76] on nav "Home About us Services Gallery Contact" at bounding box center [200, 91] width 300 height 31
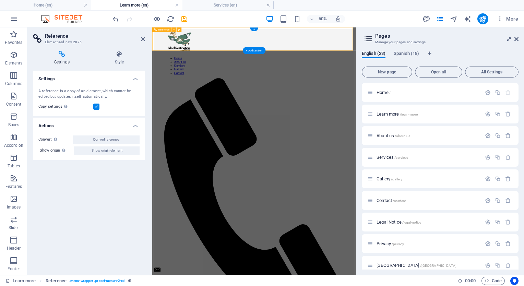
click at [331, 76] on nav "Home About us Services Gallery Contact" at bounding box center [321, 91] width 294 height 31
click at [43, 5] on h4 "Home (en)" at bounding box center [45, 5] width 91 height 8
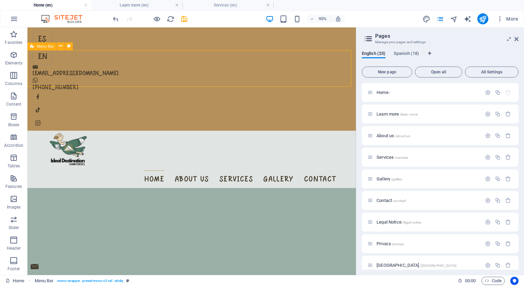
click at [32, 47] on icon at bounding box center [32, 46] width 4 height 8
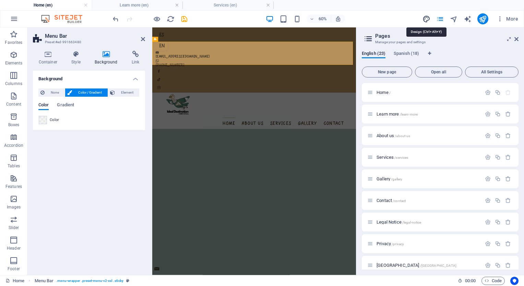
click at [425, 18] on icon "design" at bounding box center [426, 19] width 8 height 8
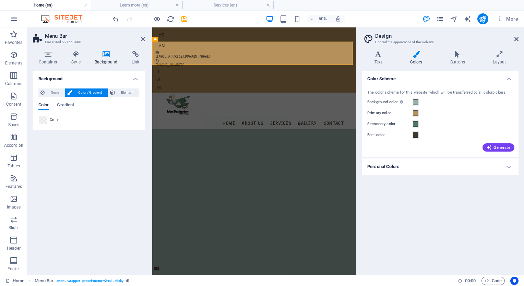
click at [424, 165] on h4 "Personal Colors" at bounding box center [440, 166] width 157 height 16
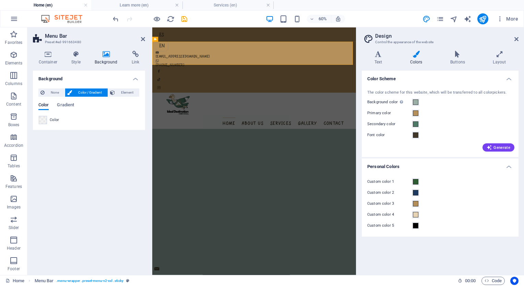
click at [452, 209] on div "Custom color 1 Custom color 2 Custom color 3 Custom color 4 Custom color 5" at bounding box center [439, 204] width 159 height 66
click at [518, 38] on aside "Design Control the appearance of the website Variants Text Colors Buttons Layou…" at bounding box center [440, 150] width 168 height 247
click at [516, 39] on icon at bounding box center [516, 38] width 4 height 5
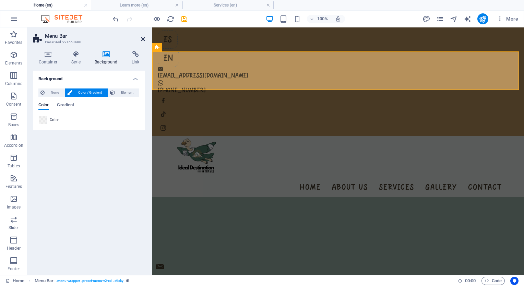
click at [144, 40] on icon at bounding box center [143, 38] width 4 height 5
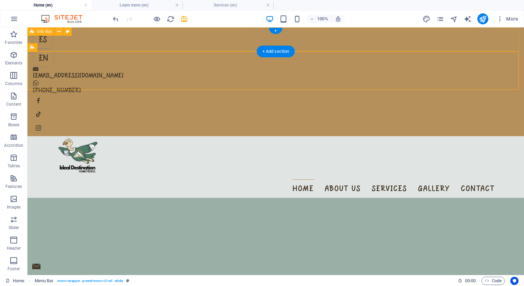
click at [144, 40] on div "ES EN operaciones2@idealdestinationtravel.com +593 990525865" at bounding box center [275, 81] width 496 height 109
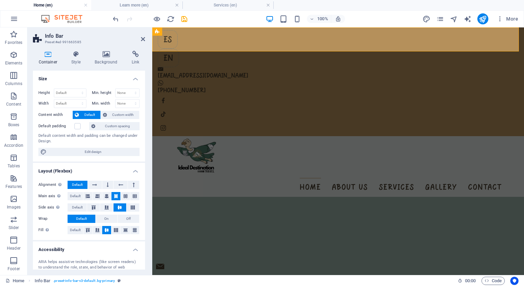
click at [144, 16] on div at bounding box center [143, 19] width 8 height 8
click at [142, 39] on icon at bounding box center [143, 38] width 4 height 5
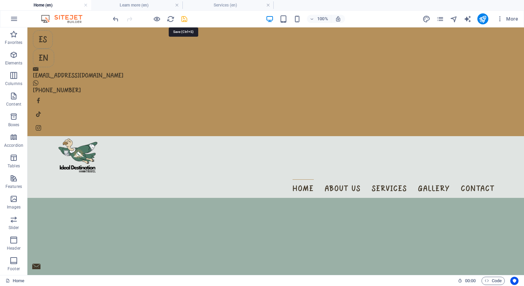
click at [184, 18] on icon "save" at bounding box center [184, 19] width 8 height 8
click at [214, 5] on h4 "Services (en)" at bounding box center [227, 5] width 91 height 8
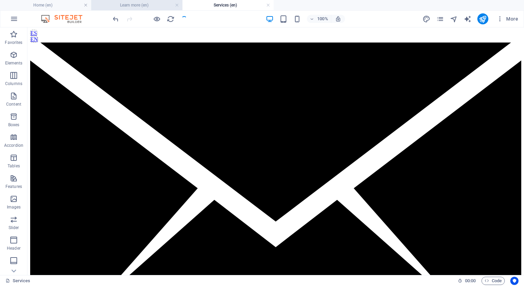
click at [141, 7] on h4 "Learn more (en)" at bounding box center [136, 5] width 91 height 8
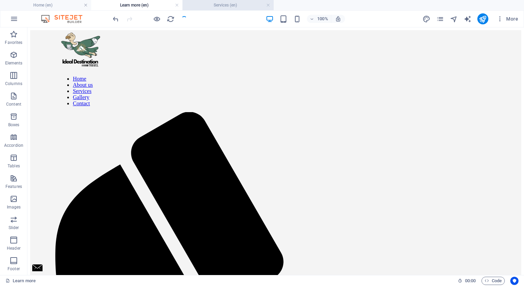
click at [225, 7] on h4 "Services (en)" at bounding box center [227, 5] width 91 height 8
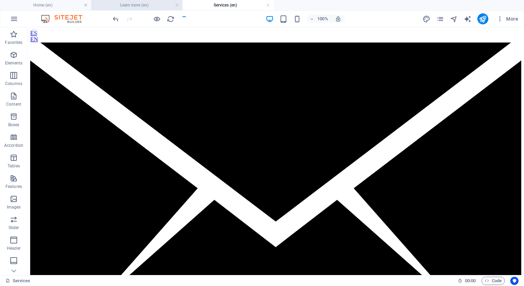
click at [144, 4] on h4 "Learn more (en)" at bounding box center [136, 5] width 91 height 8
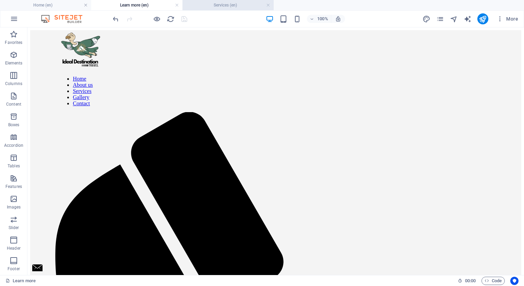
click at [229, 4] on h4 "Services (en)" at bounding box center [227, 5] width 91 height 8
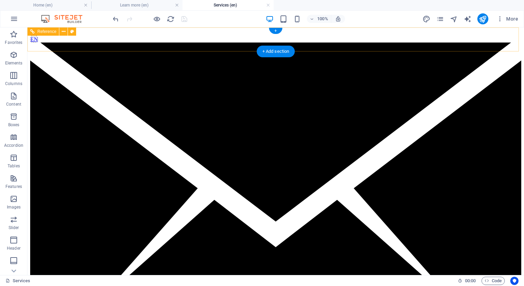
click at [59, 31] on div "Reference" at bounding box center [43, 31] width 32 height 8
click at [61, 31] on button at bounding box center [63, 31] width 8 height 8
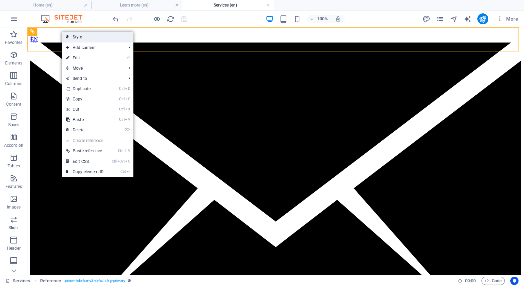
click at [73, 38] on link "Style" at bounding box center [98, 37] width 72 height 10
select select "rem"
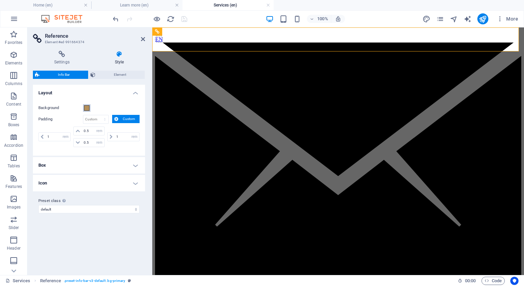
click at [86, 109] on span at bounding box center [86, 107] width 5 height 5
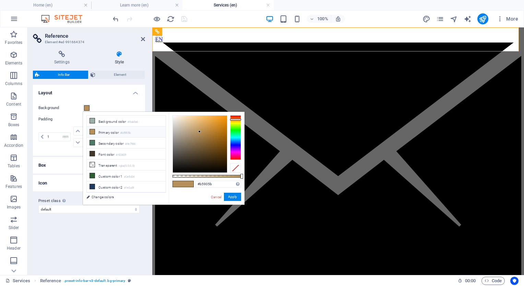
click at [86, 109] on span at bounding box center [86, 107] width 5 height 5
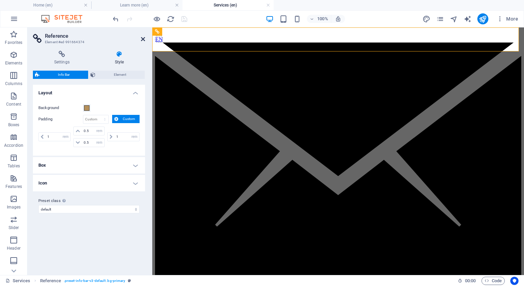
click at [141, 39] on icon at bounding box center [143, 38] width 4 height 5
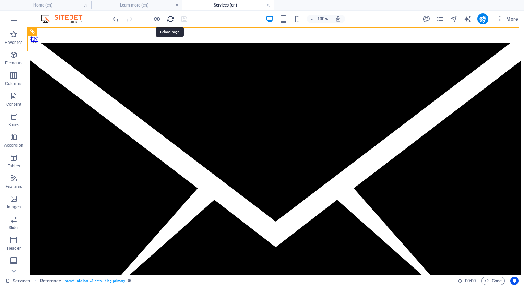
click at [171, 18] on icon "reload" at bounding box center [171, 19] width 8 height 8
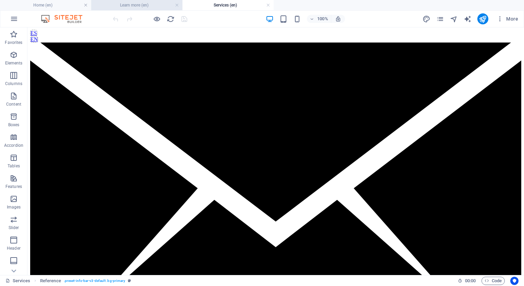
click at [148, 4] on h4 "Learn more (en)" at bounding box center [136, 5] width 91 height 8
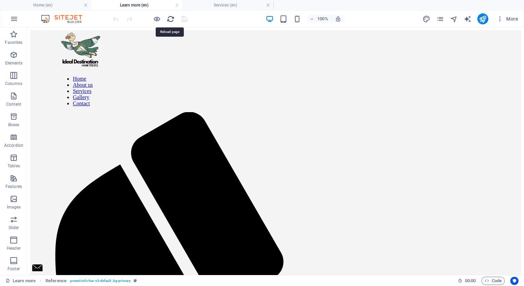
click at [169, 21] on icon "reload" at bounding box center [171, 19] width 8 height 8
click at [223, 6] on h4 "Services (en)" at bounding box center [227, 5] width 91 height 8
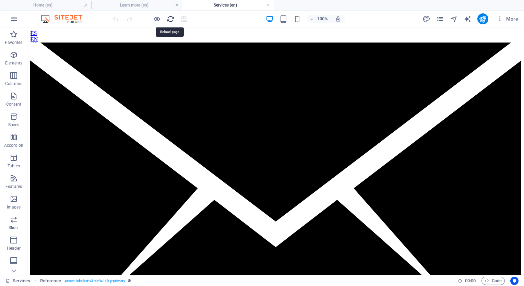
click at [171, 21] on icon "reload" at bounding box center [171, 19] width 8 height 8
click at [439, 18] on icon "pages" at bounding box center [440, 19] width 8 height 8
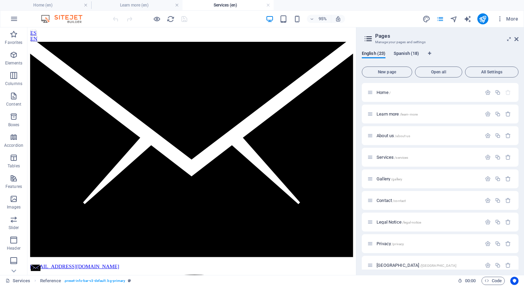
click at [403, 53] on span "Spanish (18)" at bounding box center [406, 54] width 25 height 10
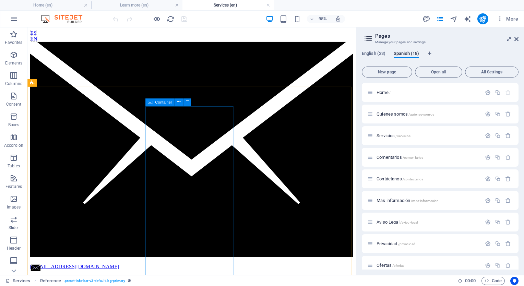
click at [148, 102] on icon at bounding box center [150, 102] width 4 height 8
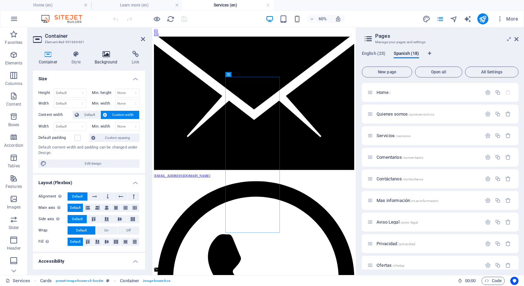
click at [105, 61] on h4 "Background" at bounding box center [107, 58] width 37 height 14
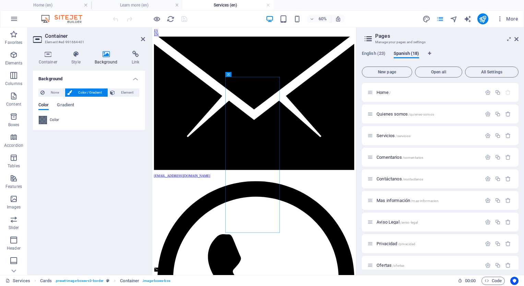
click at [43, 118] on span at bounding box center [43, 120] width 8 height 8
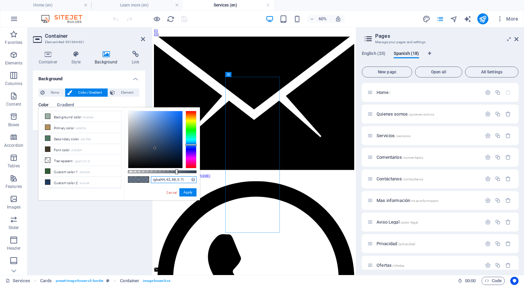
drag, startPoint x: 185, startPoint y: 180, endPoint x: 148, endPoint y: 176, distance: 36.9
click at [148, 176] on div "rgba(44, 62, 88, 0.7) Supported formats #0852ed rgb(8, 82, 237) rgba(8, 82, 237…" at bounding box center [162, 203] width 76 height 192
paste input "#F2F2F2"
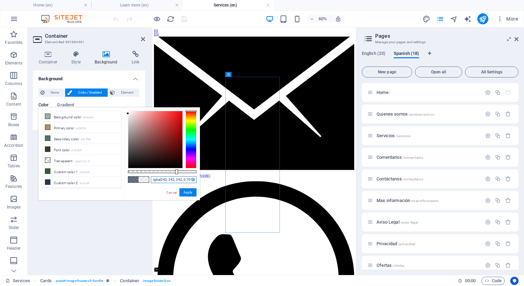
drag, startPoint x: 196, startPoint y: 171, endPoint x: 176, endPoint y: 175, distance: 20.6
click at [176, 175] on div "rgba(242, 242, 242, 0.701) Supported formats #0852ed rgb(8, 82, 237) rgba(8, 82…" at bounding box center [162, 203] width 76 height 192
type input "rgba(242, 242, 242, 0.701)"
click at [194, 194] on button "Apply" at bounding box center [187, 192] width 17 height 8
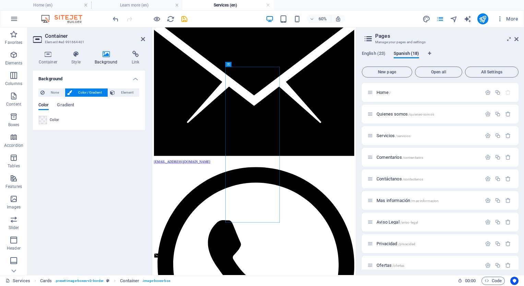
scroll to position [16, 0]
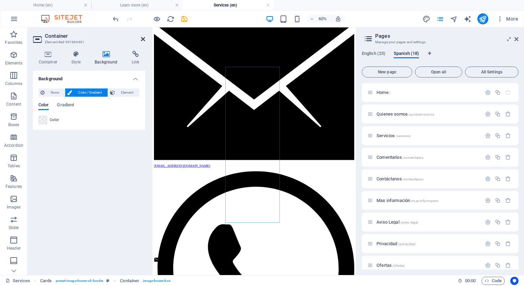
click at [144, 40] on icon at bounding box center [143, 38] width 4 height 5
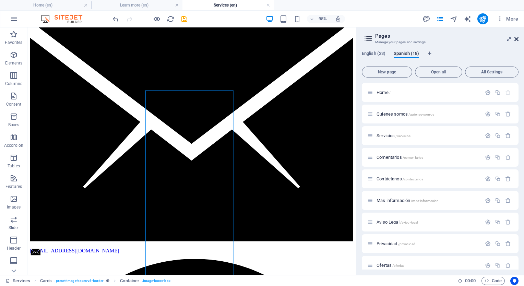
click at [516, 39] on icon at bounding box center [516, 38] width 4 height 5
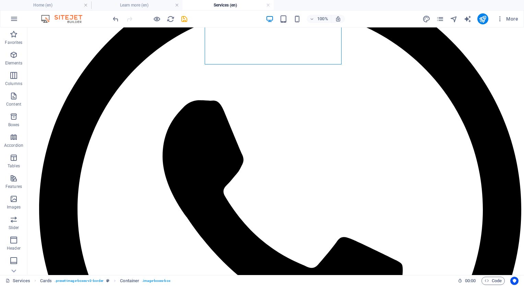
scroll to position [424, 0]
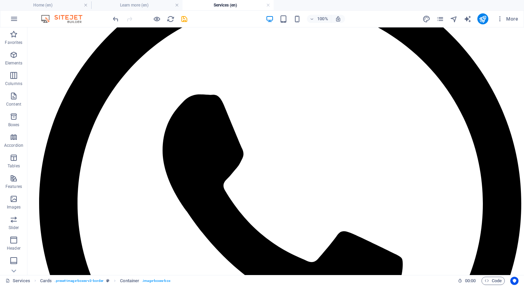
click at [164, 15] on div at bounding box center [149, 18] width 77 height 11
click at [171, 18] on icon "reload" at bounding box center [171, 19] width 8 height 8
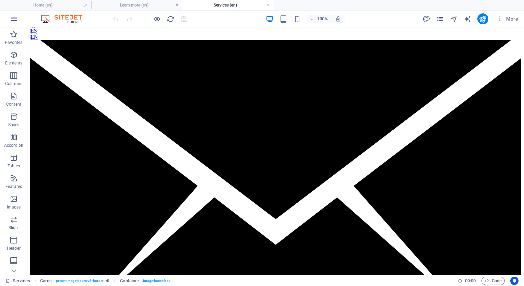
scroll to position [0, 0]
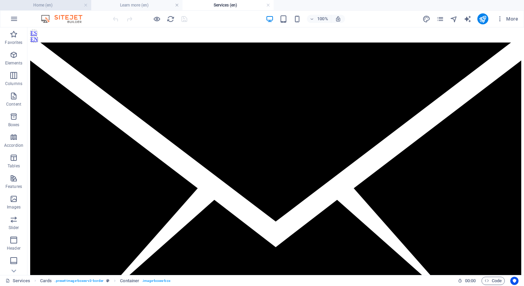
click at [59, 6] on h4 "Home (en)" at bounding box center [45, 5] width 91 height 8
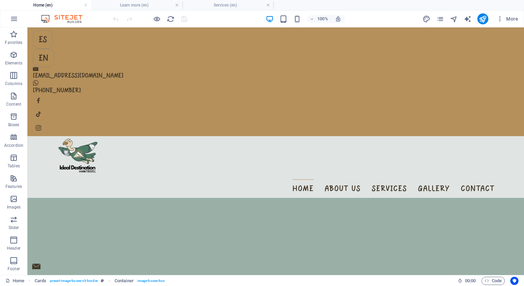
click at [112, 20] on div at bounding box center [149, 18] width 77 height 11
click at [16, 20] on icon "button" at bounding box center [14, 19] width 8 height 8
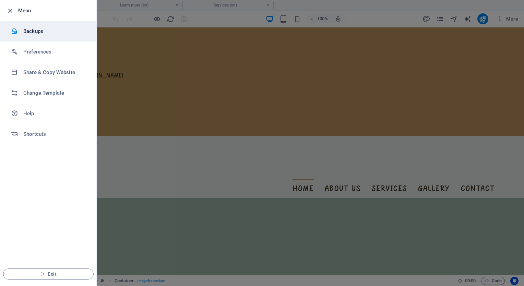
click at [34, 32] on h6 "Backups" at bounding box center [54, 31] width 63 height 8
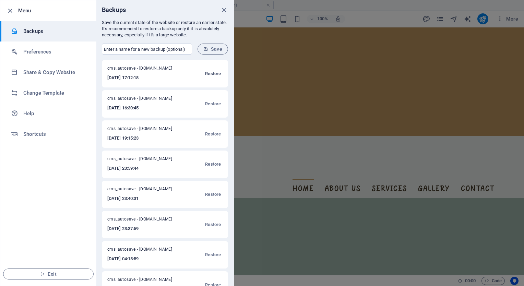
click at [211, 74] on span "Restore" at bounding box center [213, 74] width 16 height 8
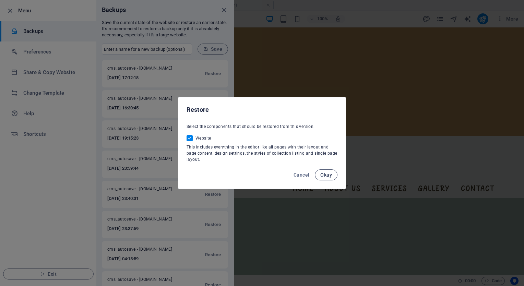
click at [328, 173] on span "Okay" at bounding box center [326, 174] width 12 height 5
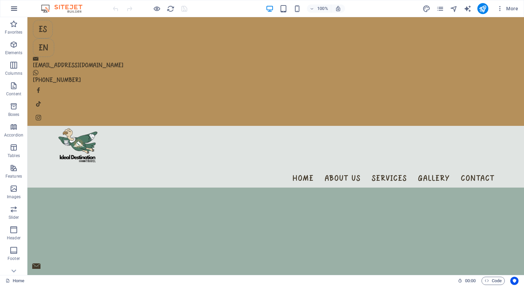
click at [15, 10] on icon "button" at bounding box center [14, 8] width 8 height 8
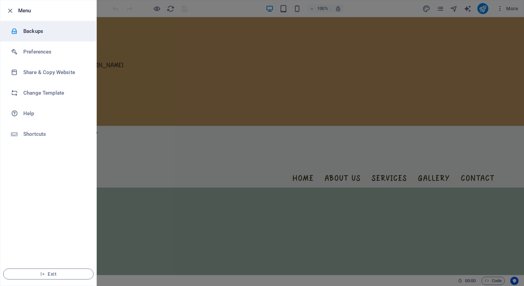
click at [50, 27] on h6 "Backups" at bounding box center [54, 31] width 63 height 8
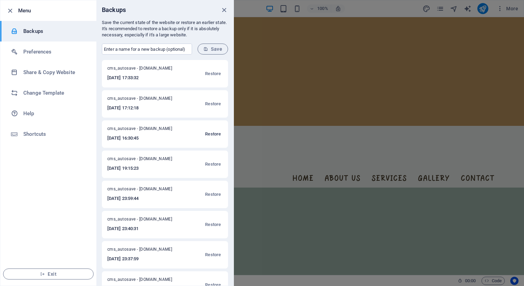
click at [210, 133] on span "Restore" at bounding box center [213, 134] width 16 height 8
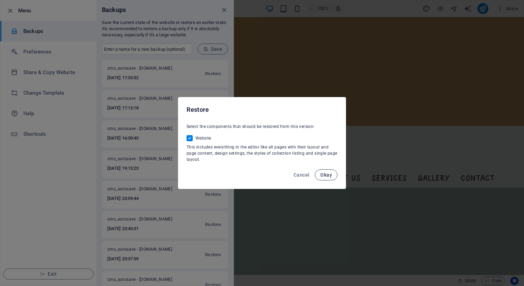
click at [330, 176] on span "Okay" at bounding box center [326, 174] width 12 height 5
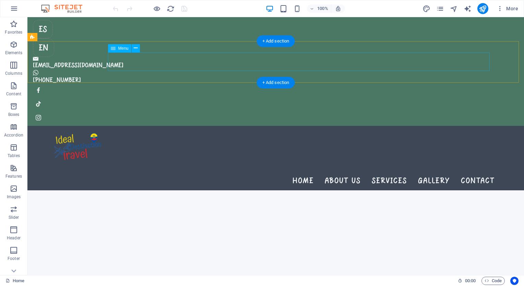
click at [233, 171] on nav "Home About us Services Gallery Contact" at bounding box center [276, 180] width 438 height 19
select select
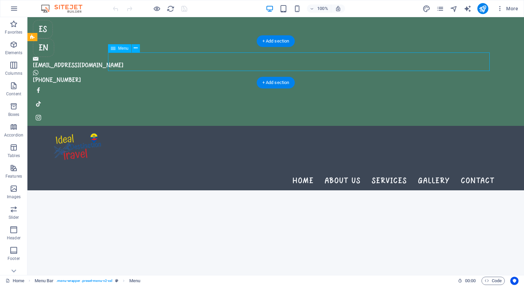
select select
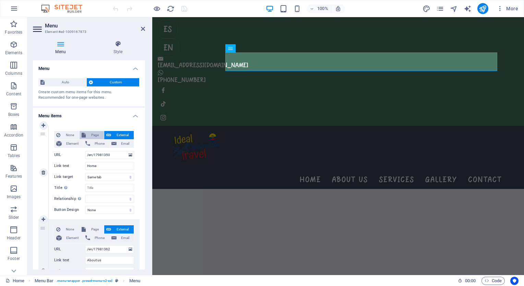
click at [95, 135] on span "Page" at bounding box center [95, 135] width 14 height 8
select select
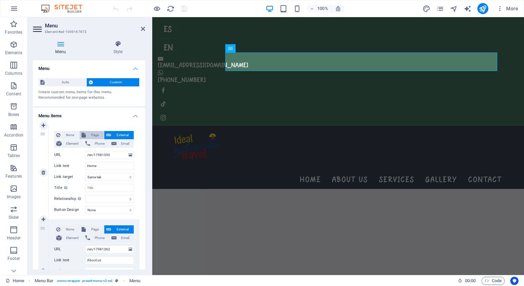
select select
click at [102, 155] on select "Home Learn more About us Services Gallery Contact Legal Notice Privacy [GEOGRAP…" at bounding box center [109, 155] width 49 height 8
select select "0"
click at [85, 151] on select "Home Learn more About us Services Gallery Contact Legal Notice Privacy [GEOGRAP…" at bounding box center [109, 155] width 49 height 8
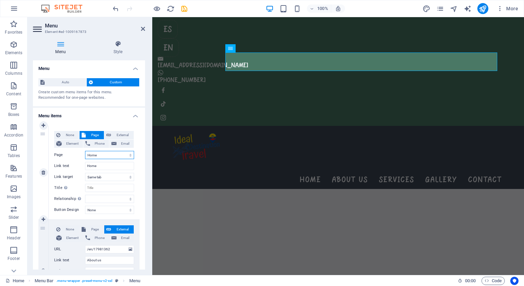
select select
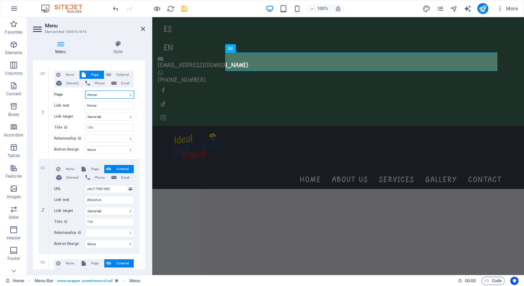
scroll to position [66, 0]
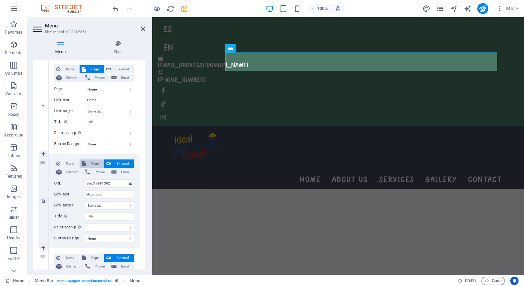
click at [88, 164] on span "Page" at bounding box center [95, 163] width 14 height 8
select select
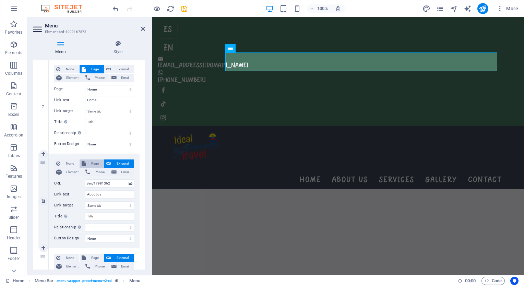
select select
click at [95, 181] on select "Home Learn more About us Services Gallery Contact Legal Notice Privacy [GEOGRAP…" at bounding box center [109, 183] width 49 height 8
select select "2"
click at [85, 179] on select "Home Learn more About us Services Gallery Contact Legal Notice Privacy [GEOGRAP…" at bounding box center [109, 183] width 49 height 8
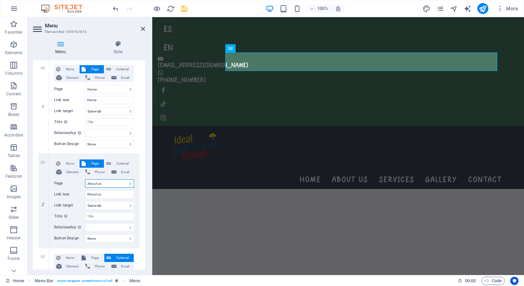
select select
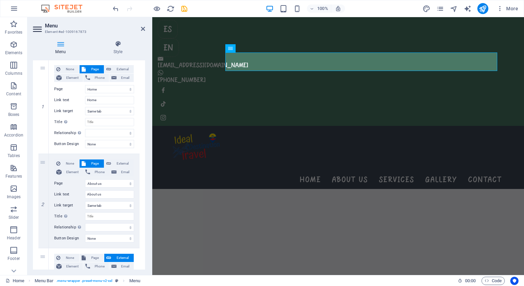
click at [145, 128] on div "Menu Style Menu Auto Custom Create custom menu items for this menu. Recommended…" at bounding box center [88, 155] width 123 height 240
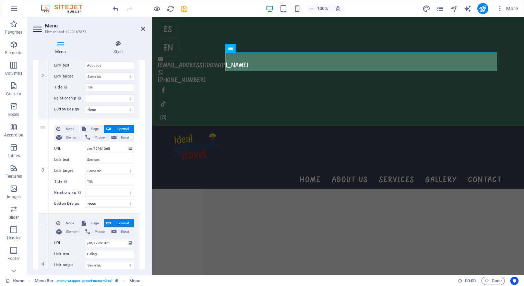
scroll to position [240, 0]
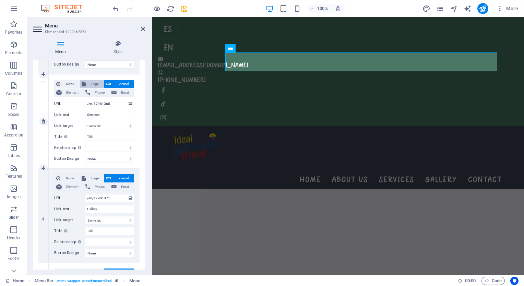
click at [89, 83] on span "Page" at bounding box center [95, 84] width 14 height 8
select select
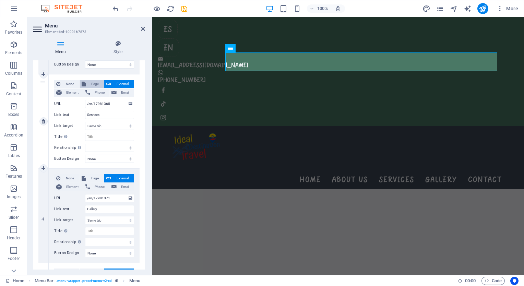
select select
click at [106, 102] on select "Home Learn more About us Services Gallery Contact Legal Notice Privacy [GEOGRAP…" at bounding box center [109, 104] width 49 height 8
click at [136, 88] on div "None Page External Element Phone Email Page Home Learn more About us Services G…" at bounding box center [94, 121] width 91 height 94
click at [112, 103] on select "Home Learn more About us Services Gallery Contact Legal Notice Privacy [GEOGRAP…" at bounding box center [109, 104] width 49 height 8
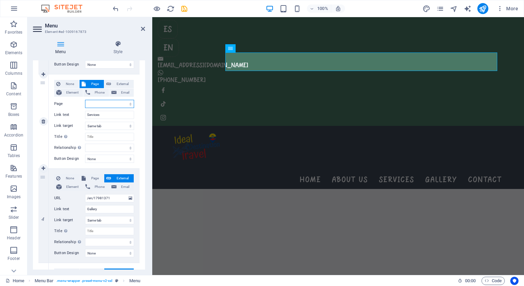
select select "3"
click at [85, 100] on select "Home Learn more About us Services Gallery Contact Legal Notice Privacy [GEOGRAP…" at bounding box center [109, 104] width 49 height 8
select select
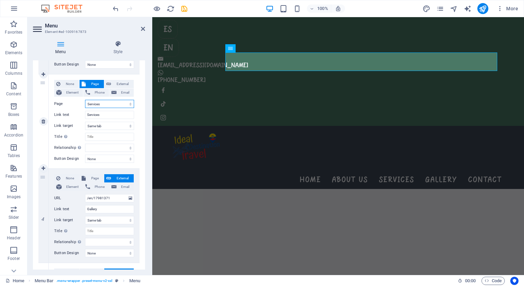
select select
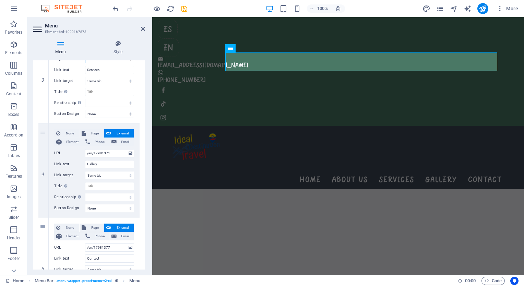
scroll to position [287, 0]
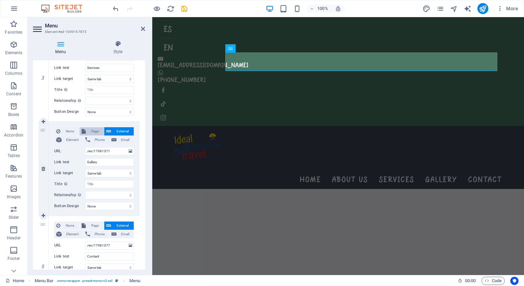
click at [90, 130] on span "Page" at bounding box center [95, 131] width 14 height 8
select select
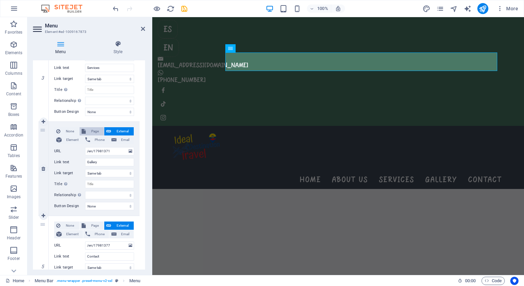
select select
click at [95, 149] on select "Home Learn more About us Services Gallery Contact Legal Notice Privacy [GEOGRAP…" at bounding box center [109, 151] width 49 height 8
select select "4"
click at [85, 147] on select "Home Learn more About us Services Gallery Contact Legal Notice Privacy [GEOGRAP…" at bounding box center [109, 151] width 49 height 8
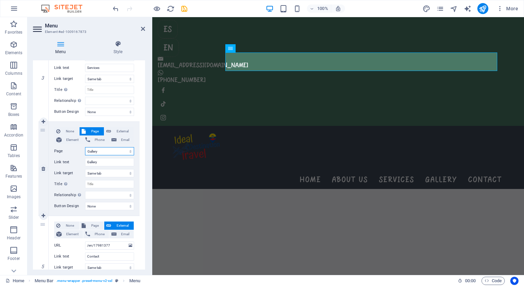
select select
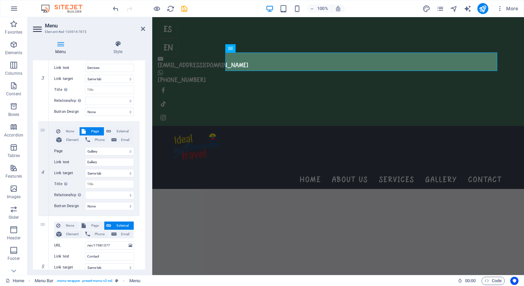
drag, startPoint x: 146, startPoint y: 172, endPoint x: 145, endPoint y: 179, distance: 7.0
click at [145, 179] on div "Menu Style Menu Auto Custom Create custom menu items for this menu. Recommended…" at bounding box center [88, 155] width 123 height 240
drag, startPoint x: 145, startPoint y: 179, endPoint x: 147, endPoint y: 221, distance: 41.5
click at [147, 221] on div "Menu Style Menu Auto Custom Create custom menu items for this menu. Recommended…" at bounding box center [88, 155] width 123 height 240
click at [89, 223] on span "Page" at bounding box center [95, 225] width 14 height 8
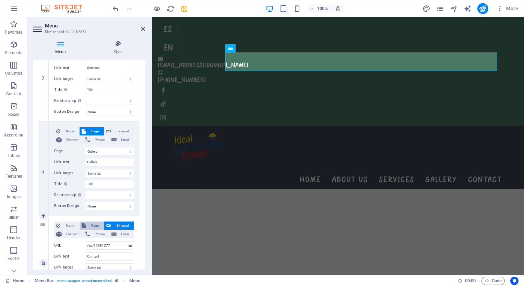
select select
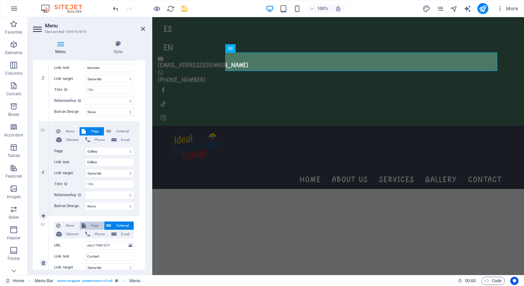
select select
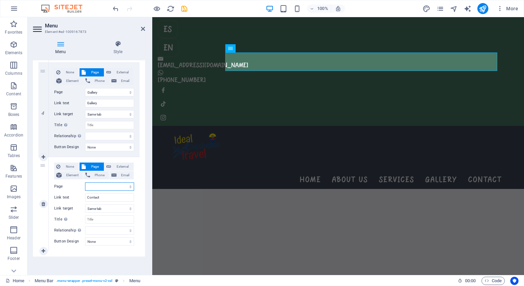
click at [106, 187] on select "Home Learn more About us Services Gallery Contact Legal Notice Privacy [GEOGRAP…" at bounding box center [109, 186] width 49 height 8
select select "5"
click at [85, 182] on select "Home Learn more About us Services Gallery Contact Legal Notice Privacy [GEOGRAP…" at bounding box center [109, 186] width 49 height 8
select select
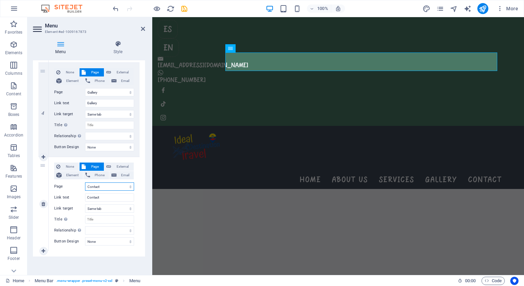
select select
click at [143, 26] on icon at bounding box center [143, 28] width 4 height 5
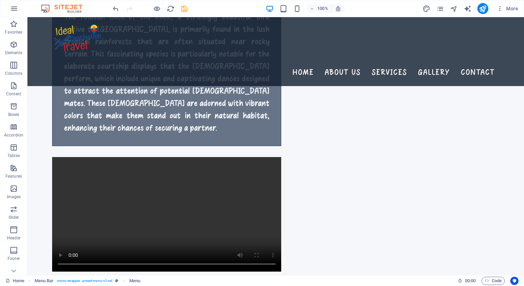
scroll to position [1113, 0]
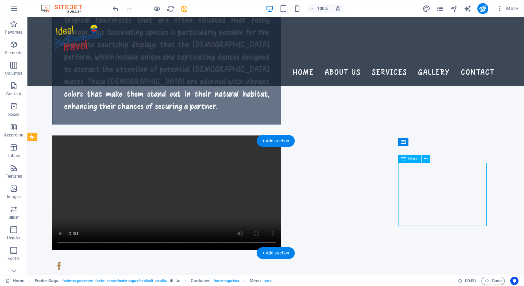
select select
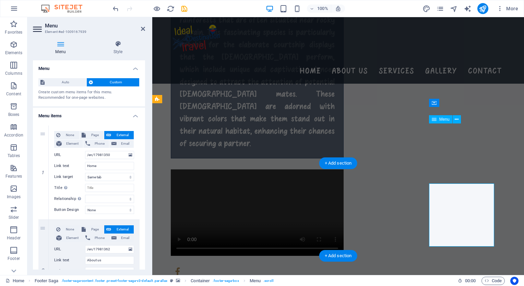
scroll to position [963, 0]
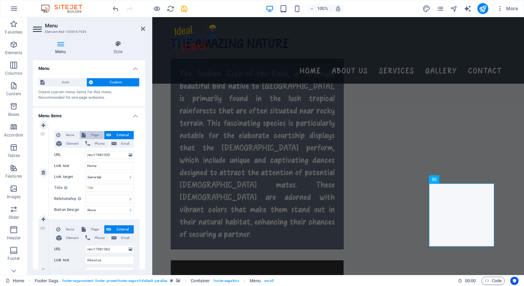
click at [88, 134] on span "Page" at bounding box center [95, 135] width 14 height 8
select select
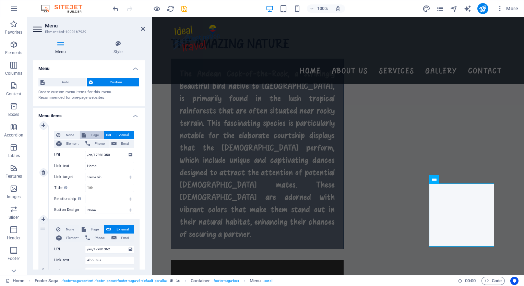
select select
click at [101, 157] on select "Home Learn more About us Services Gallery Contact Legal Notice Privacy [GEOGRAP…" at bounding box center [109, 155] width 49 height 8
select select "0"
click at [85, 151] on select "Home Learn more About us Services Gallery Contact Legal Notice Privacy [GEOGRAP…" at bounding box center [109, 155] width 49 height 8
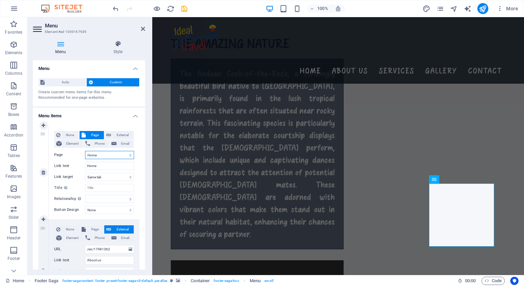
select select
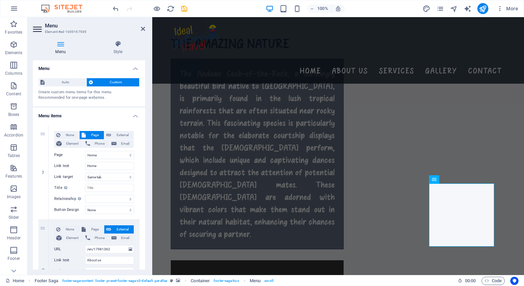
drag, startPoint x: 143, startPoint y: 117, endPoint x: 146, endPoint y: 132, distance: 15.1
click at [146, 132] on div "Menu Style Menu Auto Custom Create custom menu items for this menu. Recommended…" at bounding box center [88, 155] width 123 height 240
drag, startPoint x: 143, startPoint y: 123, endPoint x: 145, endPoint y: 142, distance: 18.6
click at [145, 142] on div "Menu Style Menu Auto Custom Create custom menu items for this menu. Recommended…" at bounding box center [88, 155] width 123 height 240
click at [88, 228] on span "Page" at bounding box center [95, 229] width 14 height 8
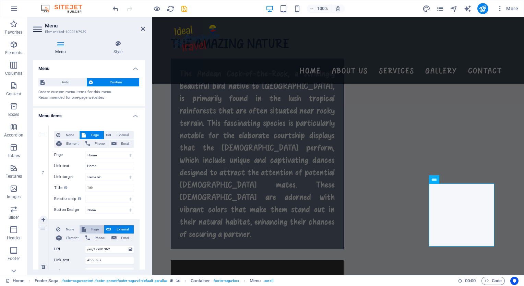
select select
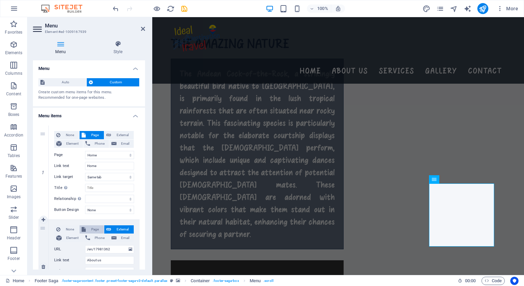
select select
click at [95, 251] on select "Home Learn more About us Services Gallery Contact Legal Notice Privacy [GEOGRAP…" at bounding box center [109, 249] width 49 height 8
select select "2"
click at [85, 245] on select "Home Learn more About us Services Gallery Contact Legal Notice Privacy [GEOGRAP…" at bounding box center [109, 249] width 49 height 8
select select
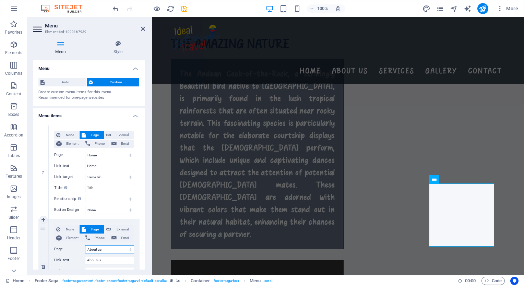
select select
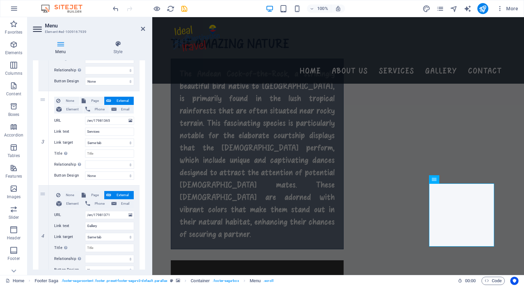
scroll to position [233, 0]
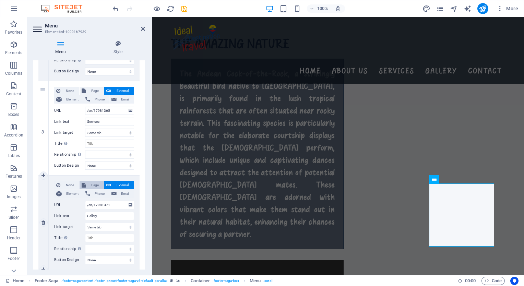
click at [88, 183] on span "Page" at bounding box center [95, 185] width 14 height 8
select select
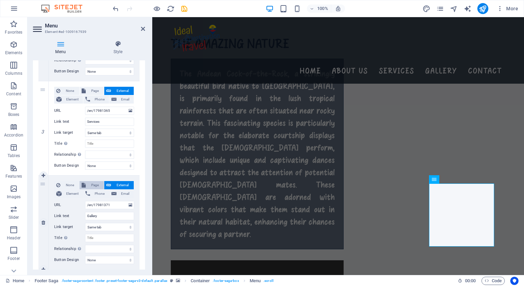
select select
click at [106, 202] on select "Home Learn more About us Services Gallery Contact Legal Notice Privacy [GEOGRAP…" at bounding box center [109, 205] width 49 height 8
select select "4"
click at [85, 201] on select "Home Learn more About us Services Gallery Contact Legal Notice Privacy [GEOGRAP…" at bounding box center [109, 205] width 49 height 8
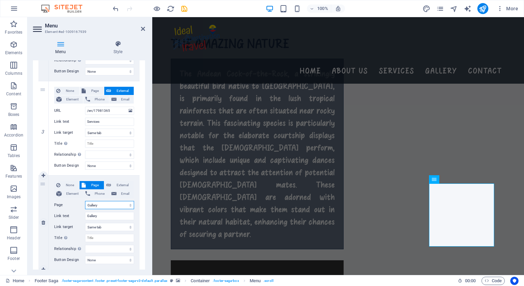
select select
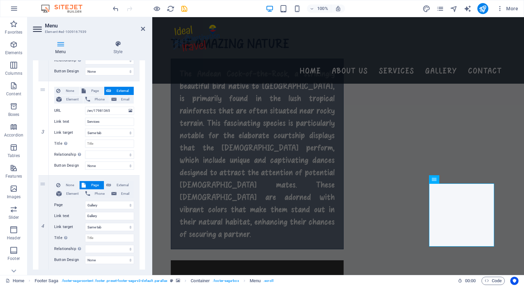
drag, startPoint x: 145, startPoint y: 173, endPoint x: 146, endPoint y: 193, distance: 20.6
click at [146, 193] on div "Menu Style Menu Auto Custom Create custom menu items for this menu. Recommended…" at bounding box center [88, 155] width 123 height 240
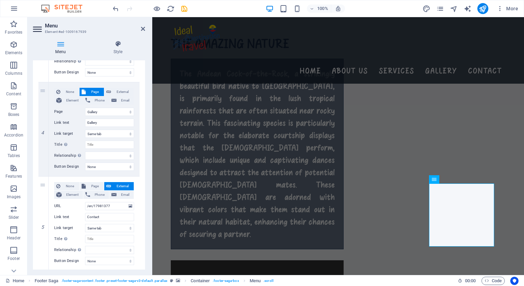
scroll to position [346, 0]
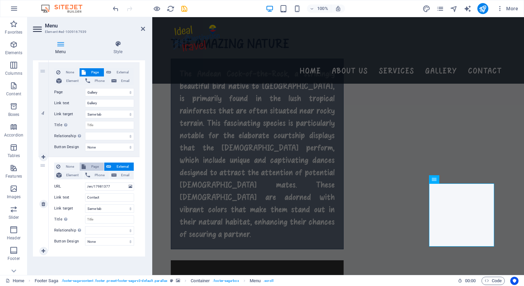
click at [93, 164] on span "Page" at bounding box center [95, 166] width 14 height 8
select select
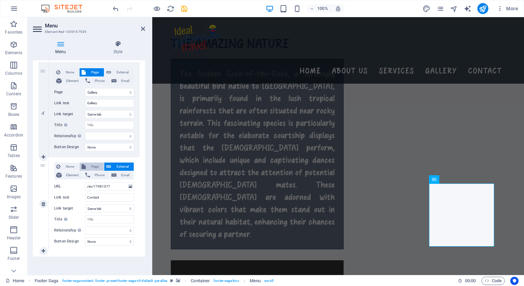
select select
click at [98, 186] on select "Home Learn more About us Services Gallery Contact Legal Notice Privacy [GEOGRAP…" at bounding box center [109, 186] width 49 height 8
select select "5"
click at [85, 182] on select "Home Learn more About us Services Gallery Contact Legal Notice Privacy [GEOGRAP…" at bounding box center [109, 186] width 49 height 8
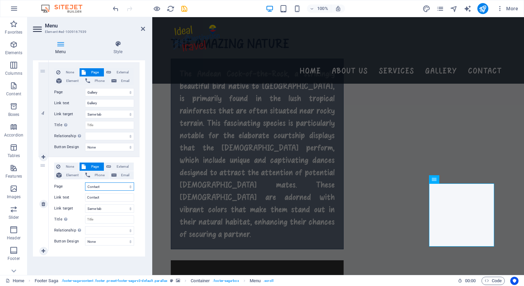
select select
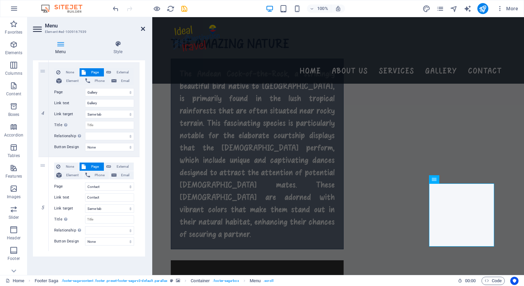
click at [144, 28] on icon at bounding box center [143, 28] width 4 height 5
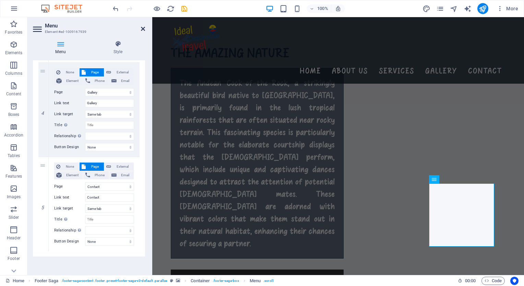
scroll to position [1113, 0]
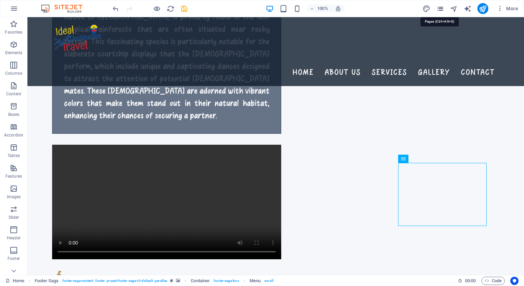
click at [441, 8] on icon "pages" at bounding box center [440, 9] width 8 height 8
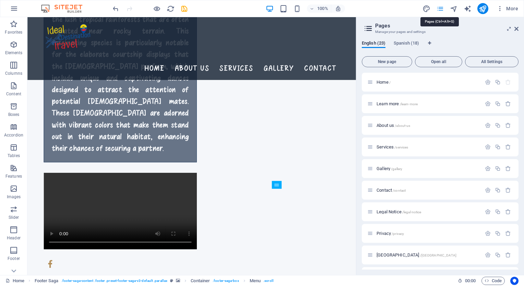
scroll to position [959, 0]
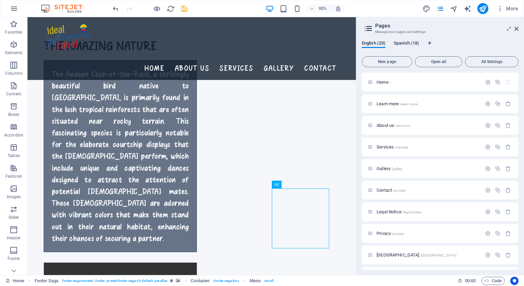
click at [404, 44] on span "Spanish (18)" at bounding box center [406, 44] width 25 height 10
click at [383, 81] on span "Home /" at bounding box center [383, 82] width 14 height 5
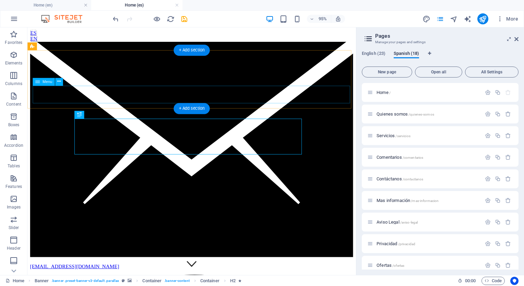
scroll to position [0, 0]
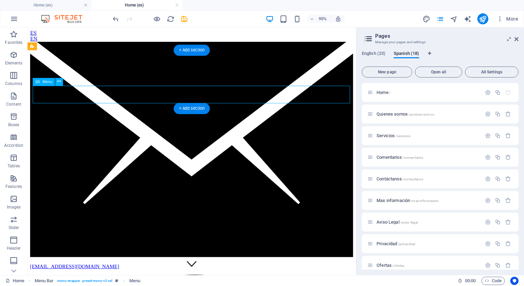
select select
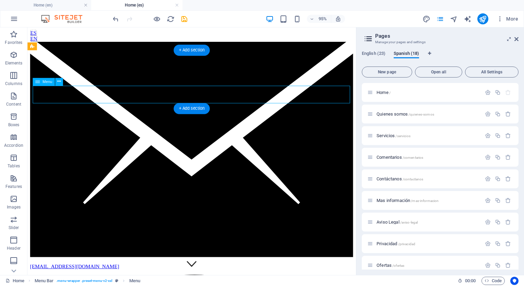
select select
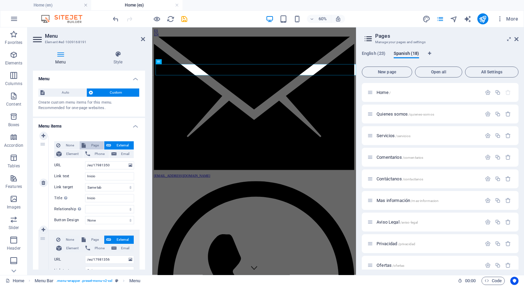
click at [89, 141] on span "Page" at bounding box center [95, 145] width 14 height 8
select select
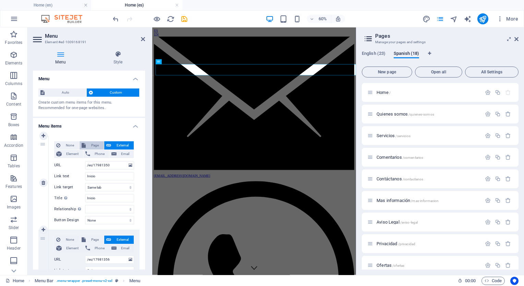
select select
click at [100, 165] on select "Home Learn more About us Services Gallery Contact Legal Notice Privacy [GEOGRAP…" at bounding box center [109, 165] width 49 height 8
select select "23"
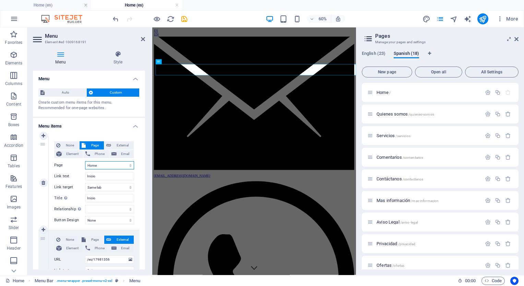
click at [85, 161] on select "Home Learn more About us Services Gallery Contact Legal Notice Privacy [GEOGRAP…" at bounding box center [109, 165] width 49 height 8
select select
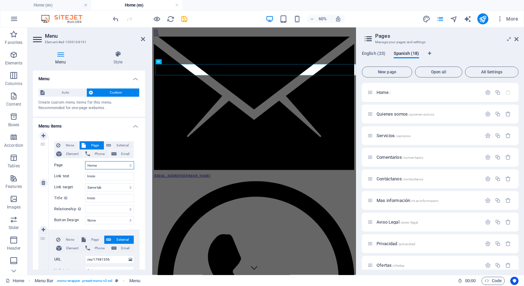
select select
click at [94, 166] on select "Home Learn more About us Services Gallery Contact Legal Notice Privacy [GEOGRAP…" at bounding box center [109, 165] width 49 height 8
click at [145, 120] on div "Menu Style Menu Auto Custom Create custom menu items for this menu. Recommended…" at bounding box center [88, 160] width 123 height 230
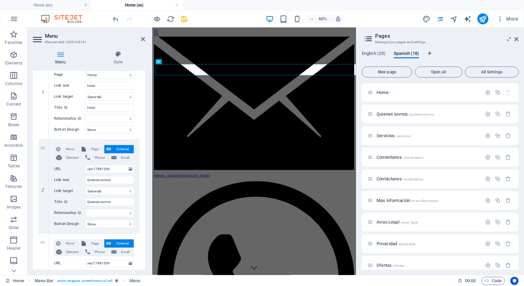
scroll to position [103, 0]
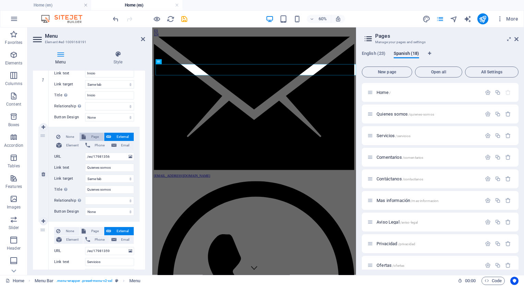
drag, startPoint x: 142, startPoint y: 152, endPoint x: 93, endPoint y: 138, distance: 50.2
click at [93, 138] on span "Page" at bounding box center [95, 137] width 14 height 8
select select
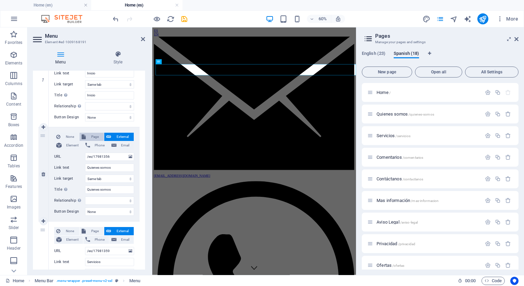
select select
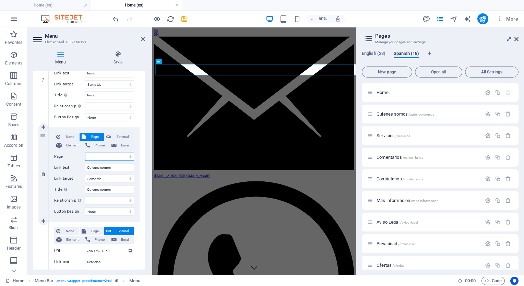
click at [96, 156] on select "Home Learn more About us Services Gallery Contact Legal Notice Privacy [GEOGRAP…" at bounding box center [109, 157] width 49 height 8
select select "24"
click at [85, 153] on select "Home Learn more About us Services Gallery Contact Legal Notice Privacy [GEOGRAP…" at bounding box center [109, 157] width 49 height 8
select select
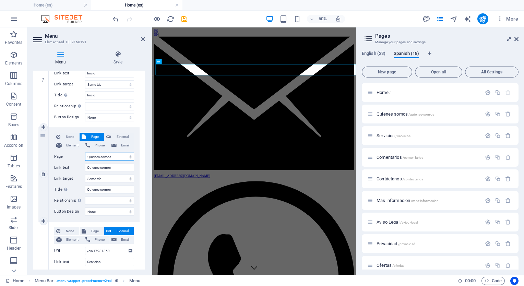
select select
drag, startPoint x: 143, startPoint y: 148, endPoint x: 144, endPoint y: 158, distance: 10.0
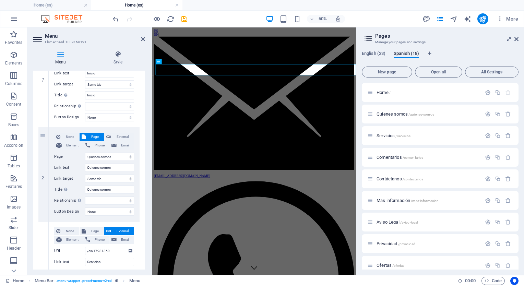
click at [144, 158] on div "Menu Auto Custom Create custom menu items for this menu. Recommended for one-pa…" at bounding box center [89, 170] width 112 height 199
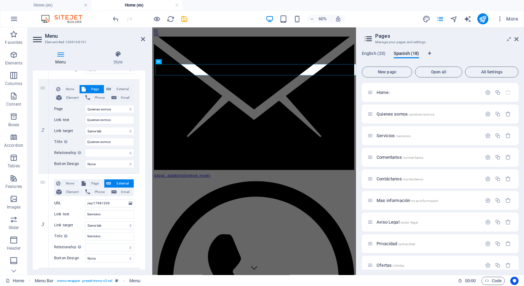
scroll to position [167, 0]
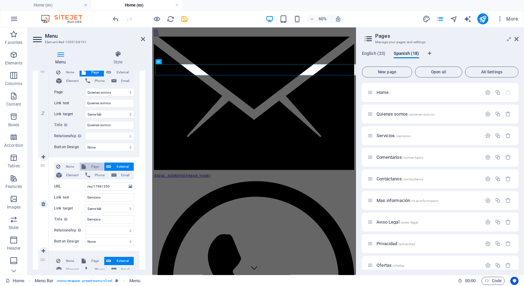
click at [88, 164] on span "Page" at bounding box center [95, 166] width 14 height 8
select select
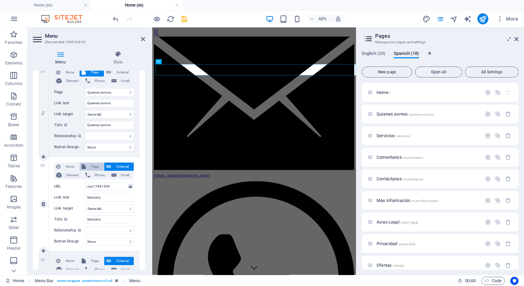
select select
click at [96, 185] on select "Home Learn more About us Services Gallery Contact Legal Notice Privacy [GEOGRAP…" at bounding box center [109, 186] width 49 height 8
select select "25"
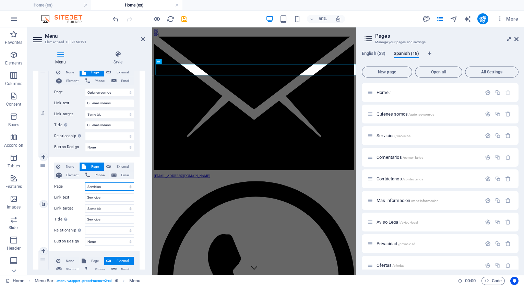
click at [85, 182] on select "Home Learn more About us Services Gallery Contact Legal Notice Privacy [GEOGRAP…" at bounding box center [109, 186] width 49 height 8
select select
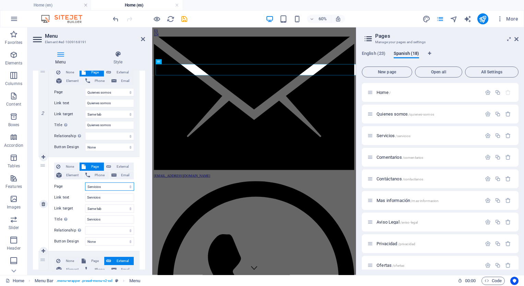
select select
drag, startPoint x: 145, startPoint y: 158, endPoint x: 143, endPoint y: 177, distance: 18.4
click at [143, 177] on div "Menu Style Menu Auto Custom Create custom menu items for this menu. Recommended…" at bounding box center [88, 160] width 123 height 230
click at [143, 177] on div "1 None Page External Element Phone Email Page Home Learn more About us Services…" at bounding box center [89, 251] width 112 height 576
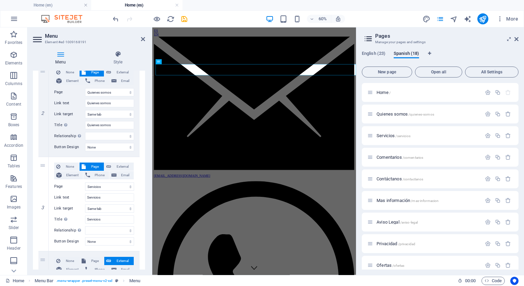
click at [144, 177] on div "Menu Auto Custom Create custom menu items for this menu. Recommended for one-pa…" at bounding box center [89, 170] width 112 height 199
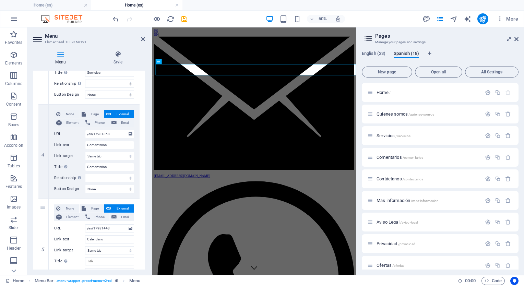
scroll to position [325, 0]
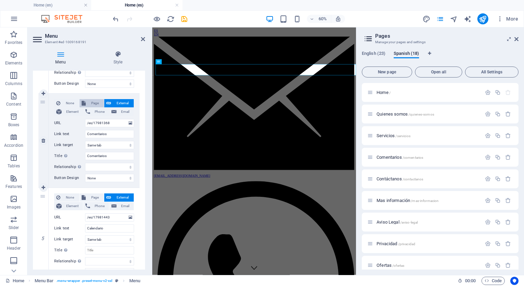
click at [90, 105] on span "Page" at bounding box center [95, 103] width 14 height 8
select select
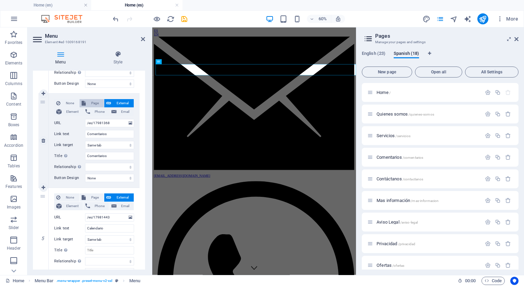
select select
click at [93, 122] on select "Home Learn more About us Services Gallery Contact Legal Notice Privacy [GEOGRAP…" at bounding box center [109, 123] width 49 height 8
select select "26"
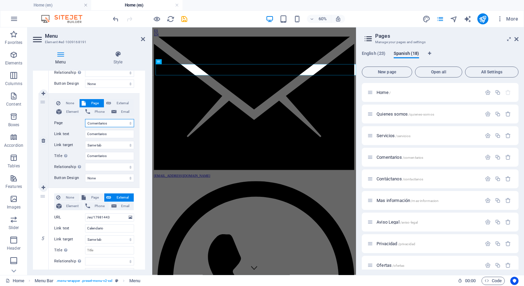
click at [85, 119] on select "Home Learn more About us Services Gallery Contact Legal Notice Privacy [GEOGRAP…" at bounding box center [109, 123] width 49 height 8
select select
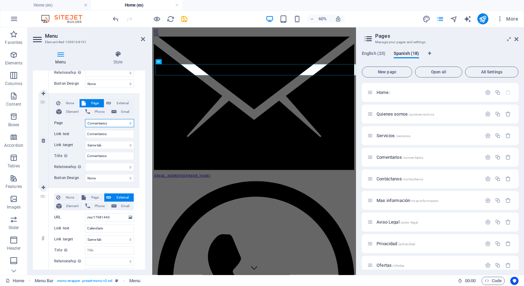
select select
click at [84, 195] on icon at bounding box center [84, 197] width 4 height 8
select select
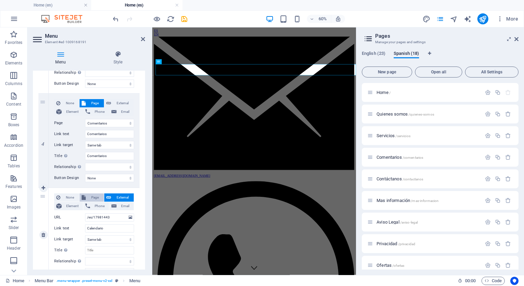
select select
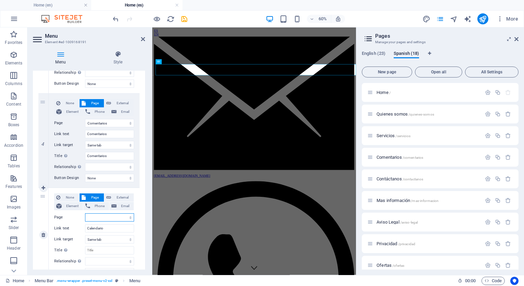
click at [95, 217] on select "Home Learn more About us Services Gallery Contact Legal Notice Privacy [GEOGRAP…" at bounding box center [109, 217] width 49 height 8
select select "40"
click at [85, 213] on select "Home Learn more About us Services Gallery Contact Legal Notice Privacy [GEOGRAP…" at bounding box center [109, 217] width 49 height 8
select select
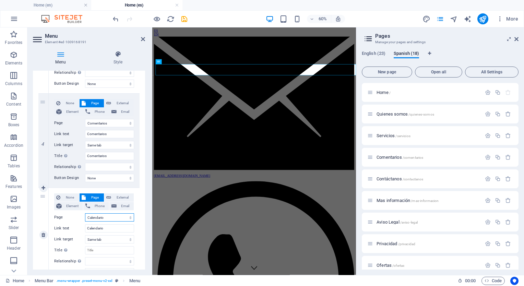
select select
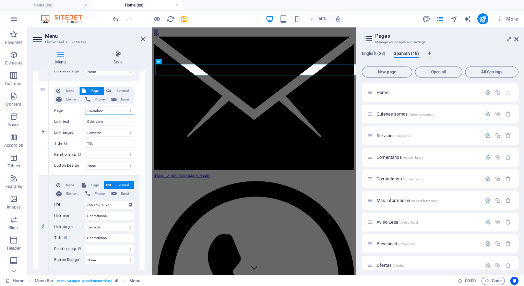
scroll to position [450, 0]
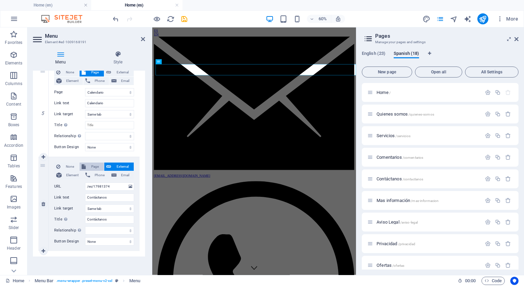
click at [93, 165] on span "Page" at bounding box center [95, 166] width 14 height 8
select select
click at [96, 187] on select "Home Learn more About us Services Gallery Contact Legal Notice Privacy [GEOGRAP…" at bounding box center [109, 186] width 49 height 8
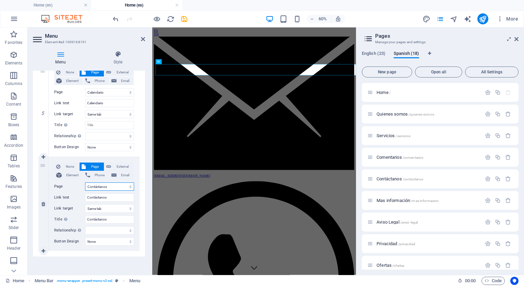
click at [85, 182] on select "Home Learn more About us Services Gallery Contact Legal Notice Privacy [GEOGRAP…" at bounding box center [109, 186] width 49 height 8
click at [145, 39] on icon at bounding box center [143, 38] width 4 height 5
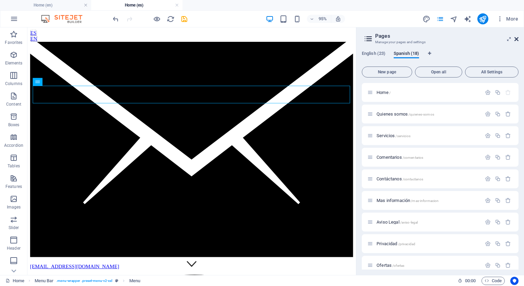
click at [517, 40] on icon at bounding box center [516, 38] width 4 height 5
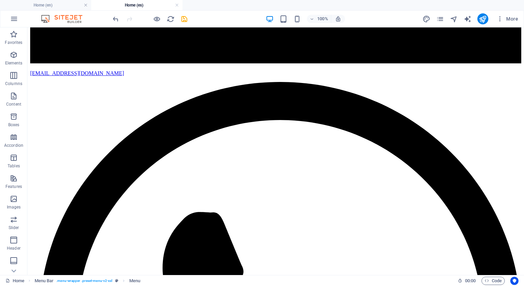
scroll to position [323, 0]
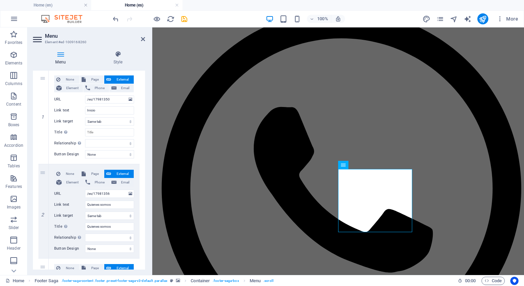
scroll to position [68, 0]
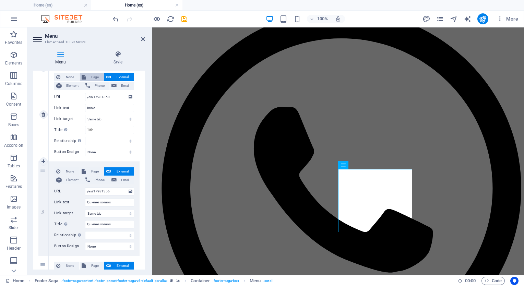
click at [90, 76] on span "Page" at bounding box center [95, 77] width 14 height 8
click at [100, 97] on select "Home Learn more About us Services Gallery Contact Legal Notice Privacy [GEOGRAP…" at bounding box center [109, 97] width 49 height 8
click at [85, 93] on select "Home Learn more About us Services Gallery Contact Legal Notice Privacy [GEOGRAP…" at bounding box center [109, 97] width 49 height 8
click at [89, 170] on span "Page" at bounding box center [95, 171] width 14 height 8
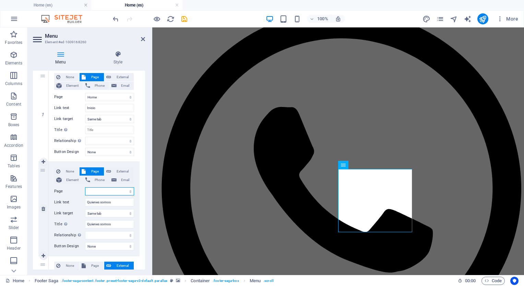
click at [95, 193] on select "Home Learn more About us Services Gallery Contact Legal Notice Privacy [GEOGRAP…" at bounding box center [109, 191] width 49 height 8
click at [85, 187] on select "Home Learn more About us Services Gallery Contact Legal Notice Privacy [GEOGRAP…" at bounding box center [109, 191] width 49 height 8
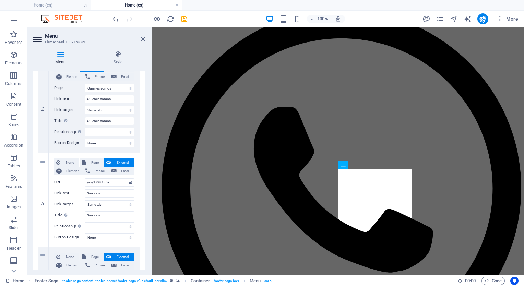
scroll to position [173, 0]
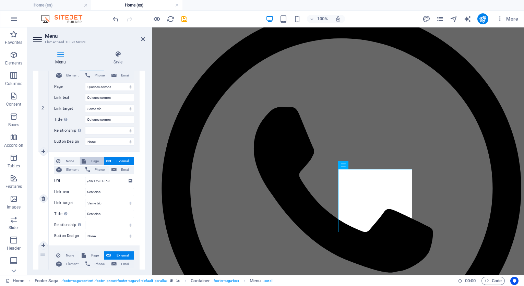
click at [88, 161] on span "Page" at bounding box center [95, 161] width 14 height 8
click at [94, 182] on select "Home Learn more About us Services Gallery Contact Legal Notice Privacy [GEOGRAP…" at bounding box center [109, 181] width 49 height 8
click at [85, 177] on select "Home Learn more About us Services Gallery Contact Legal Notice Privacy [GEOGRAP…" at bounding box center [109, 181] width 49 height 8
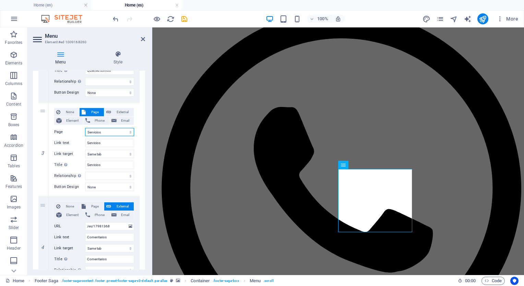
scroll to position [225, 0]
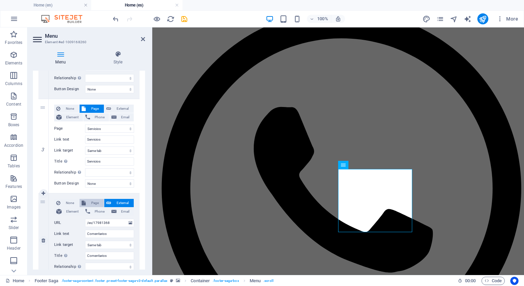
click at [86, 204] on button "Page" at bounding box center [92, 203] width 24 height 8
click at [105, 226] on select "Home Learn more About us Services Gallery Contact Legal Notice Privacy [GEOGRAP…" at bounding box center [109, 223] width 49 height 8
click at [85, 219] on select "Home Learn more About us Services Gallery Contact Legal Notice Privacy [GEOGRAP…" at bounding box center [109, 223] width 49 height 8
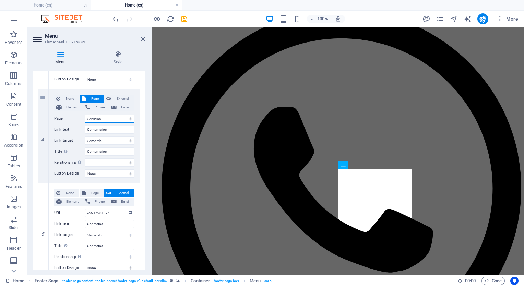
scroll to position [332, 0]
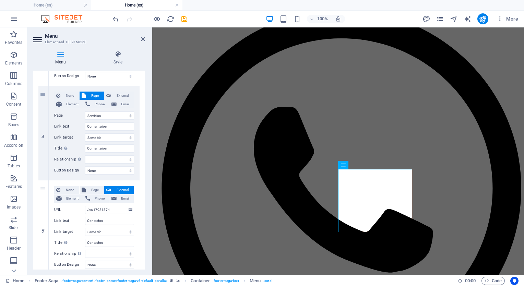
drag, startPoint x: 146, startPoint y: 233, endPoint x: 145, endPoint y: 247, distance: 14.7
click at [145, 247] on div "Menu Style Menu Auto Custom Create custom menu items for this menu. Recommended…" at bounding box center [88, 160] width 123 height 230
click at [111, 114] on select "Home Learn more About us Services Gallery Contact Legal Notice Privacy [GEOGRAP…" at bounding box center [109, 115] width 49 height 8
click at [85, 111] on select "Home Learn more About us Services Gallery Contact Legal Notice Privacy [GEOGRAP…" at bounding box center [109, 115] width 49 height 8
click at [89, 192] on span "Page" at bounding box center [95, 190] width 14 height 8
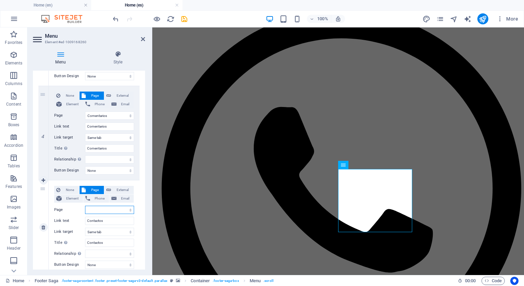
click at [96, 208] on select "Home Learn more About us Services Gallery Contact Legal Notice Privacy [GEOGRAP…" at bounding box center [109, 210] width 49 height 8
click at [85, 206] on select "Home Learn more About us Services Gallery Contact Legal Notice Privacy [GEOGRAP…" at bounding box center [109, 210] width 49 height 8
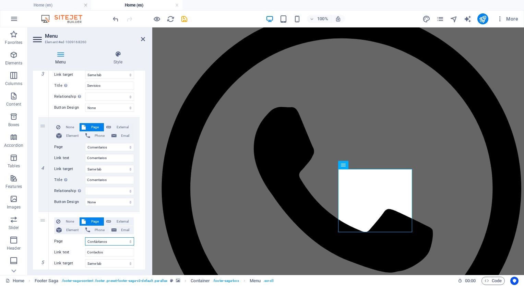
scroll to position [356, 0]
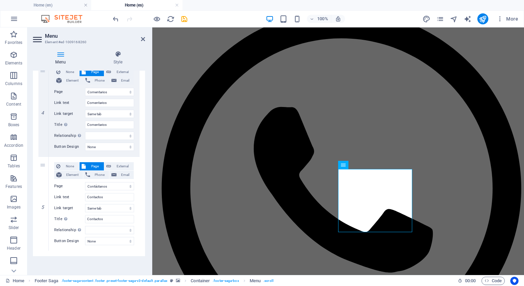
click at [142, 42] on header "Menu Element #ed-1009168260" at bounding box center [89, 36] width 112 height 18
click at [142, 39] on icon at bounding box center [143, 38] width 4 height 5
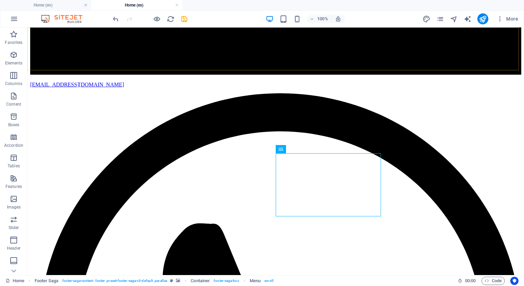
scroll to position [323, 0]
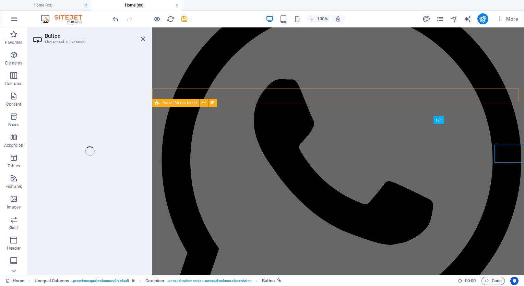
scroll to position [295, 0]
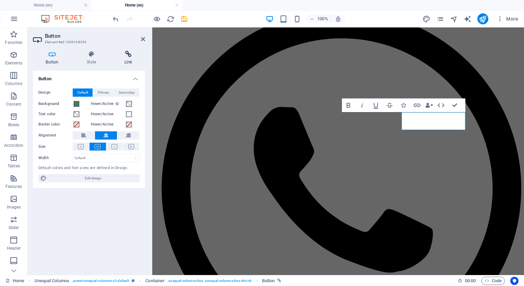
click at [129, 57] on icon at bounding box center [128, 54] width 34 height 7
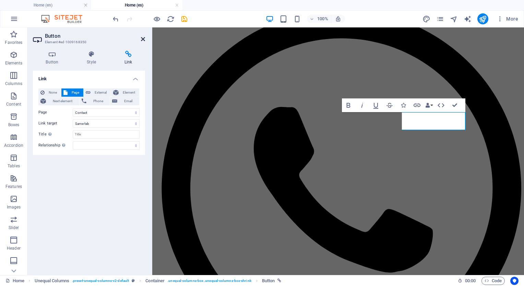
click at [144, 39] on icon at bounding box center [143, 38] width 4 height 5
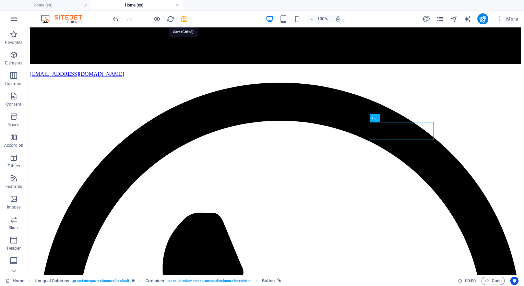
click at [184, 19] on icon "save" at bounding box center [184, 19] width 8 height 8
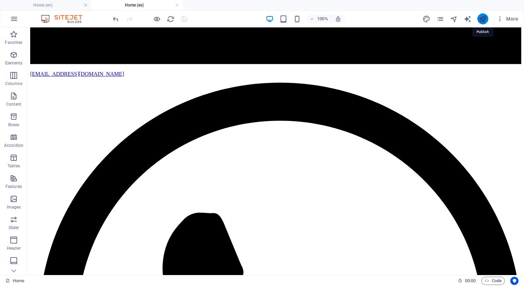
click at [484, 19] on icon "publish" at bounding box center [483, 19] width 8 height 8
